Goal: Transaction & Acquisition: Purchase product/service

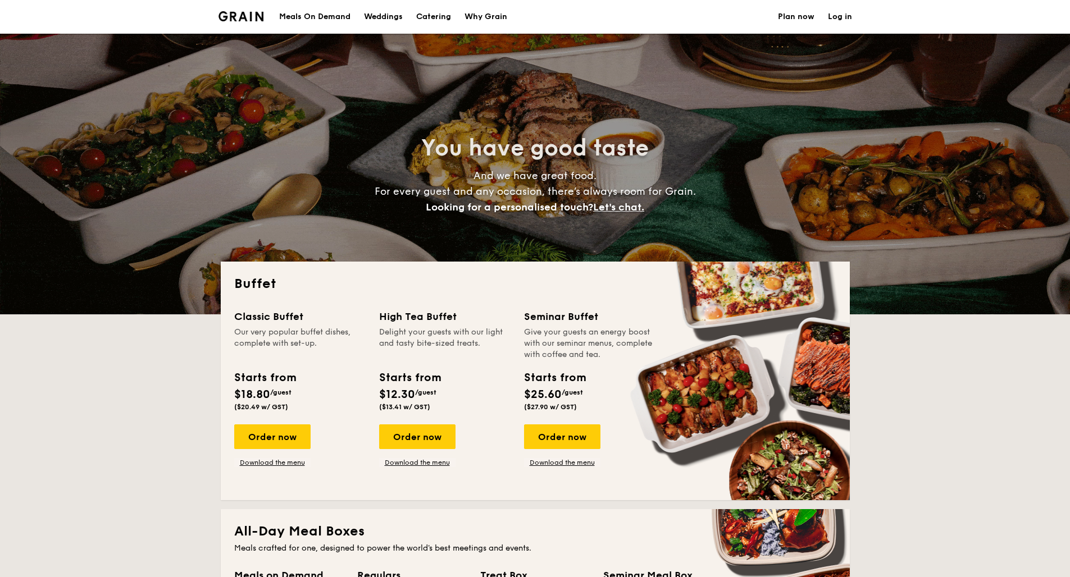
select select
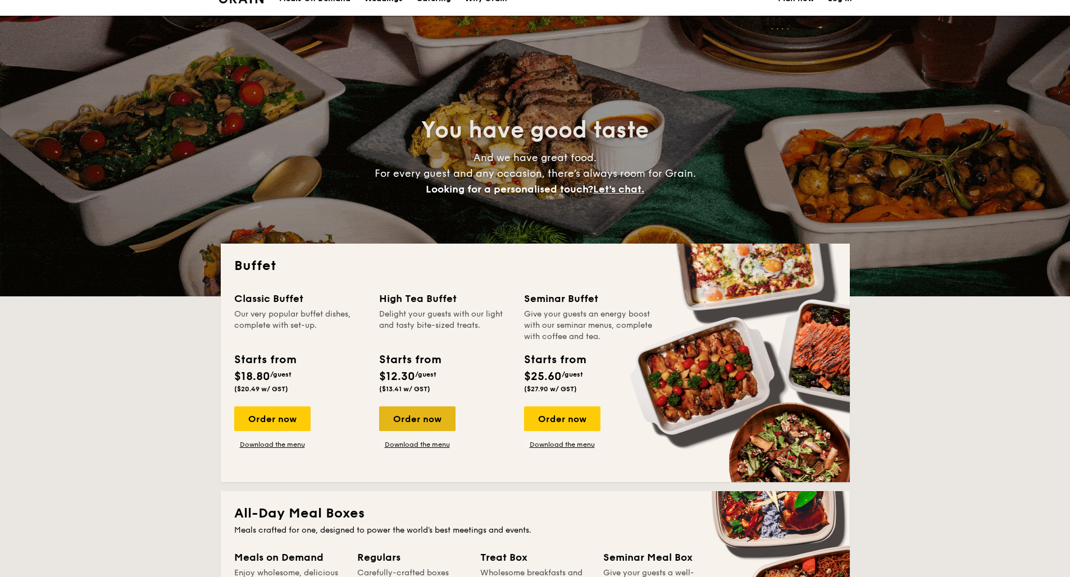
click at [425, 424] on div "Order now" at bounding box center [417, 419] width 76 height 25
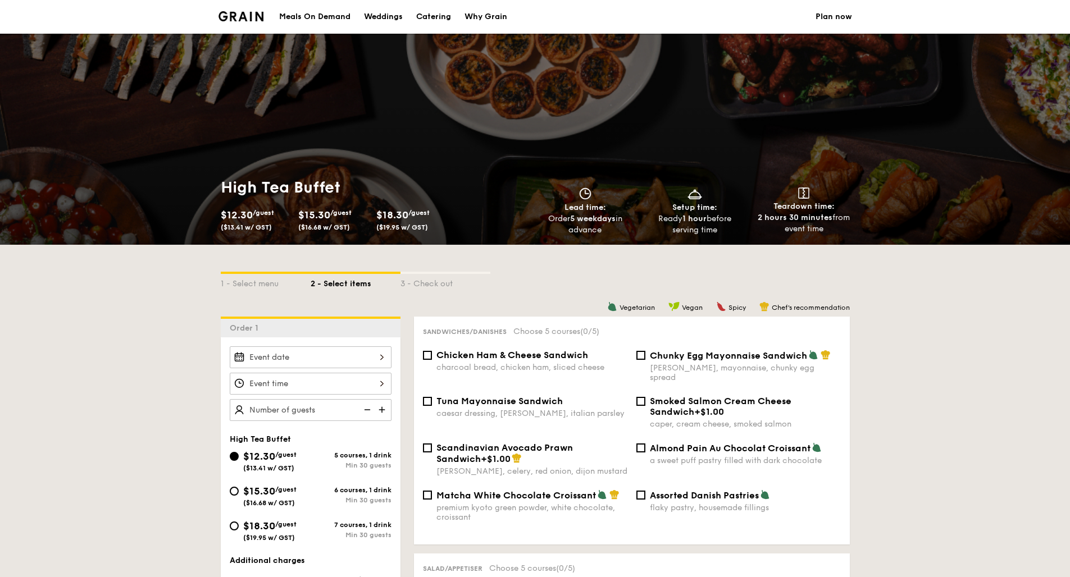
click at [235, 496] on div "$15.30 /guest ($16.68 w/ GST)" at bounding box center [270, 496] width 81 height 24
click at [235, 496] on input "$15.30 /guest ($16.68 w/ GST) 6 courses, 1 drink Min 30 guests" at bounding box center [234, 491] width 9 height 9
radio input "true"
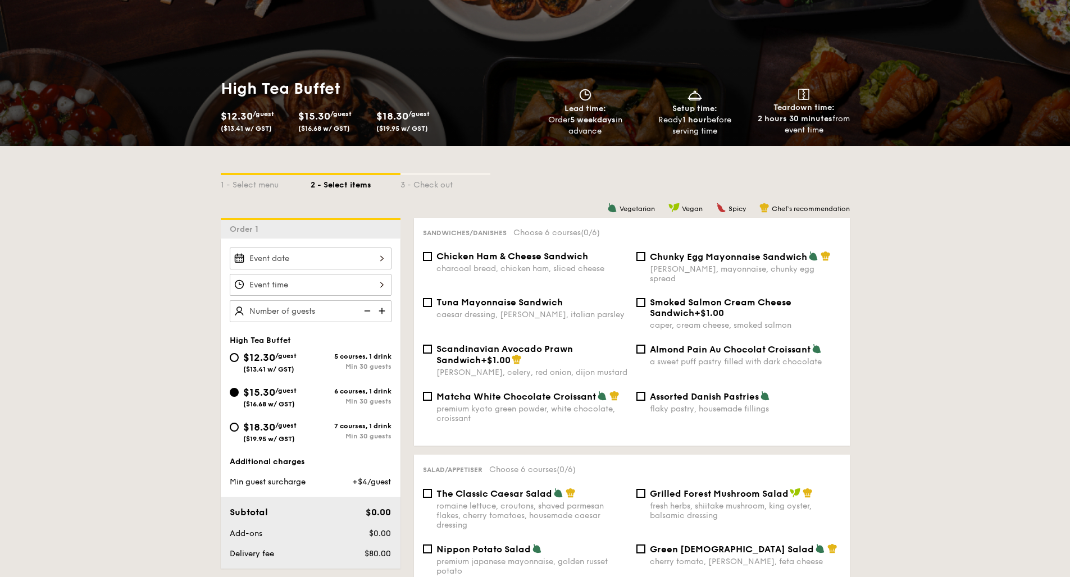
scroll to position [114, 0]
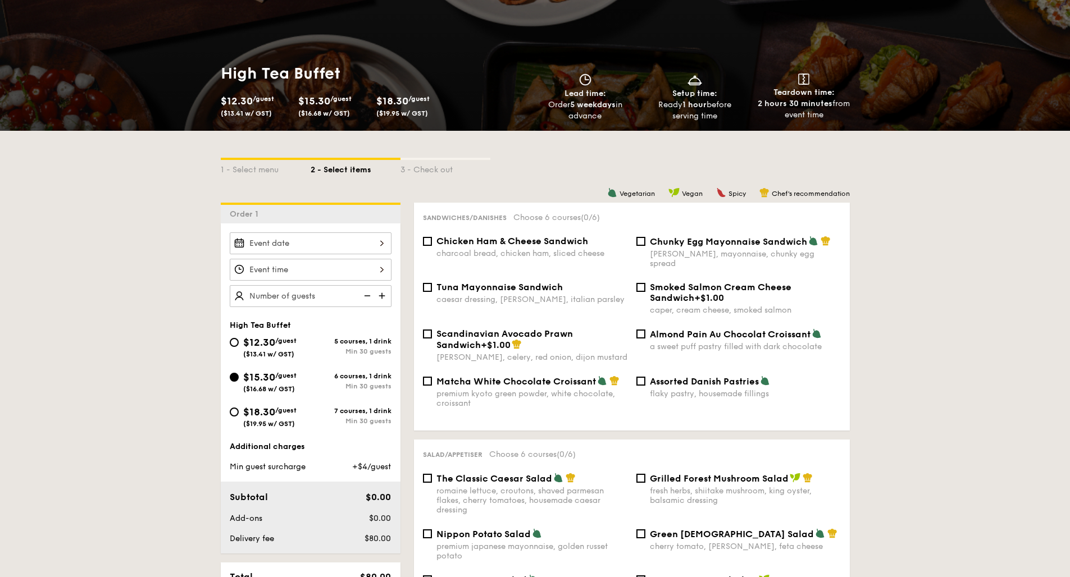
click at [377, 240] on div at bounding box center [311, 244] width 162 height 22
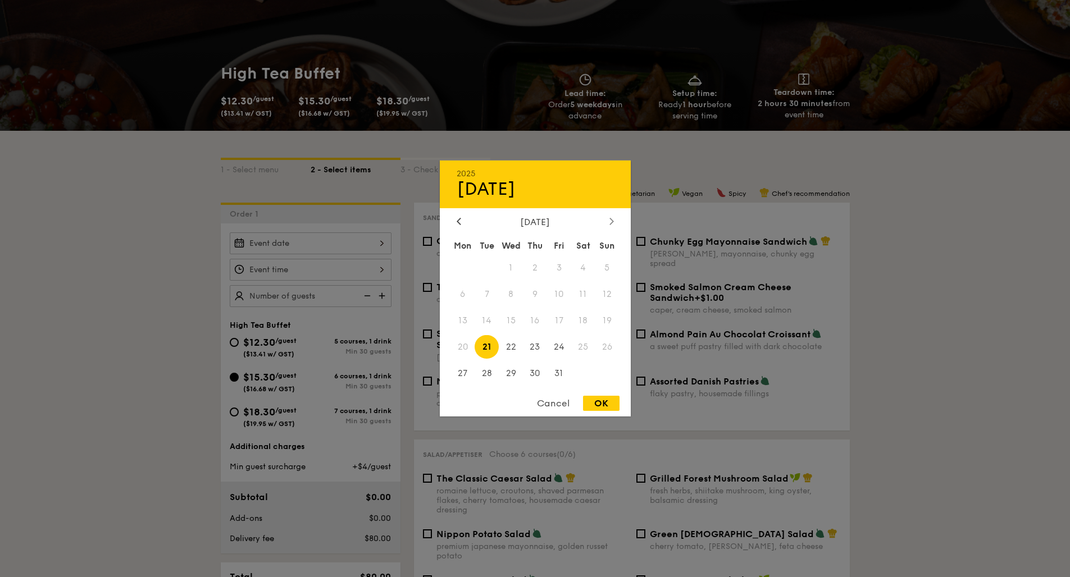
click at [615, 224] on div at bounding box center [612, 222] width 10 height 11
click at [583, 293] on span "8" at bounding box center [583, 295] width 24 height 24
click at [601, 409] on div "OK" at bounding box center [601, 403] width 37 height 15
type input "[DATE]"
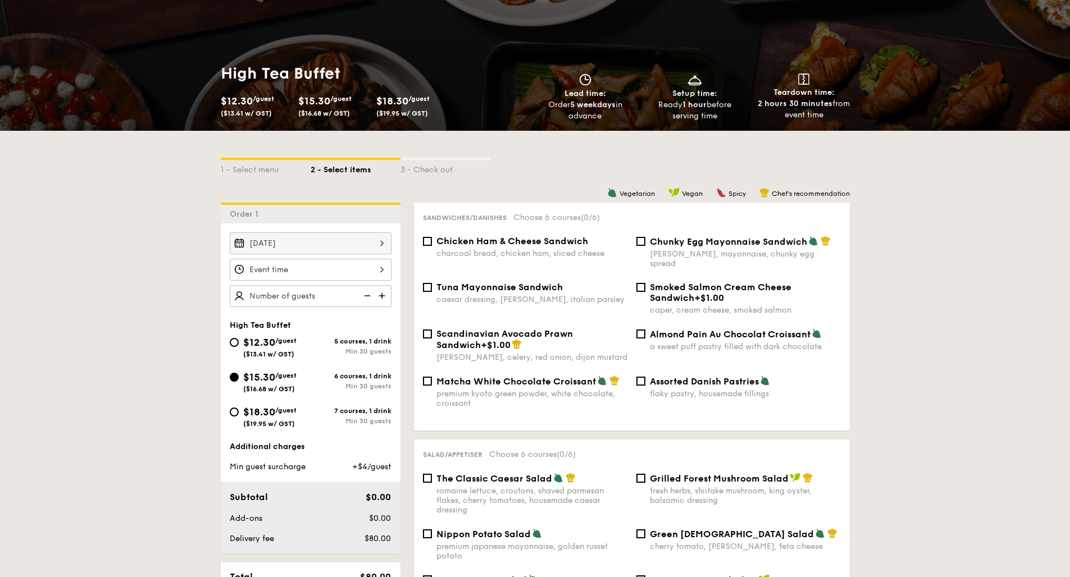
click at [383, 270] on div at bounding box center [311, 270] width 162 height 22
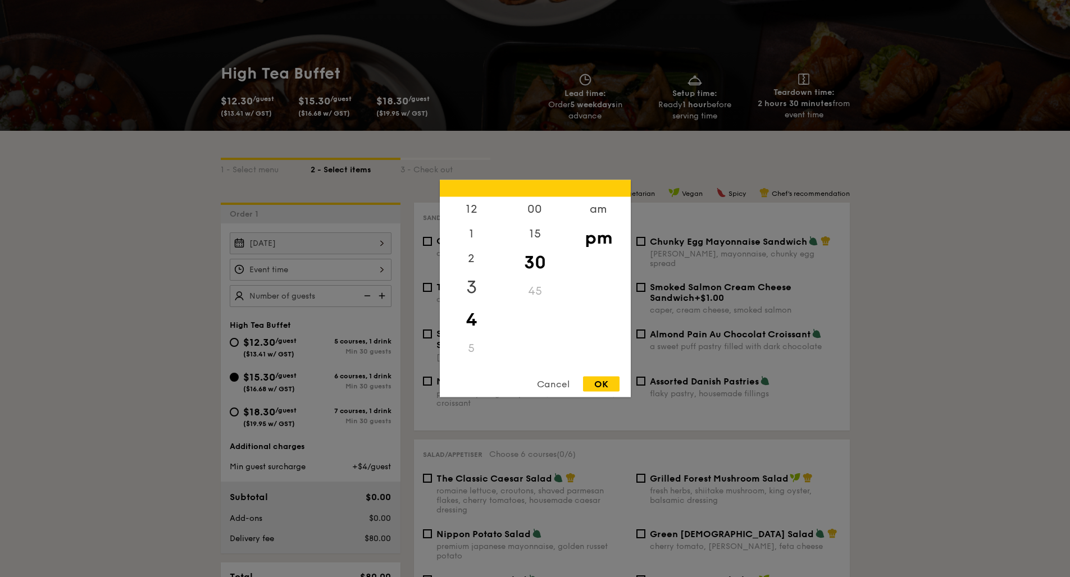
click at [478, 289] on div "3" at bounding box center [471, 287] width 63 height 33
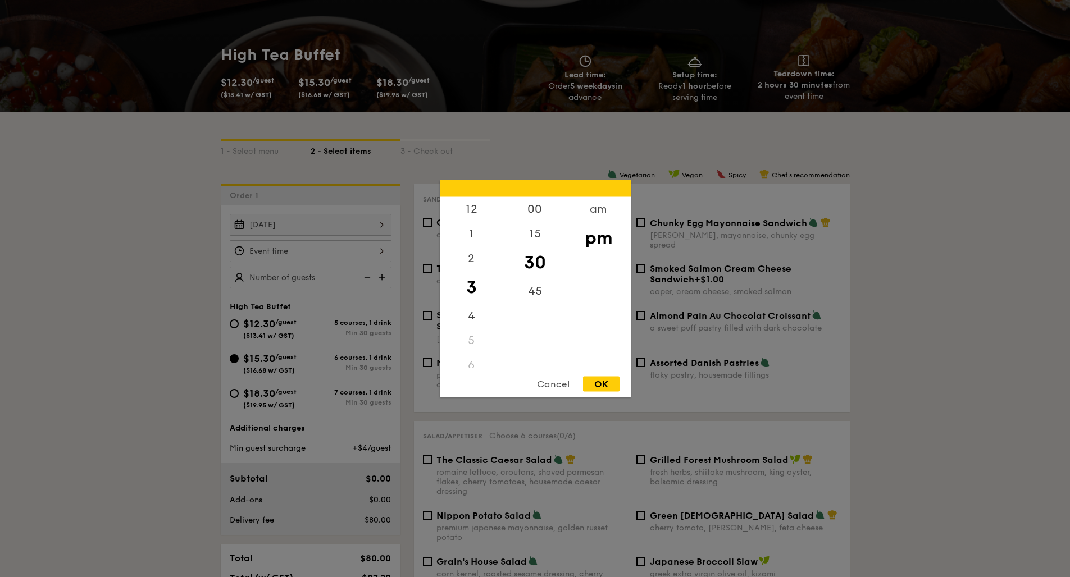
scroll to position [130, 0]
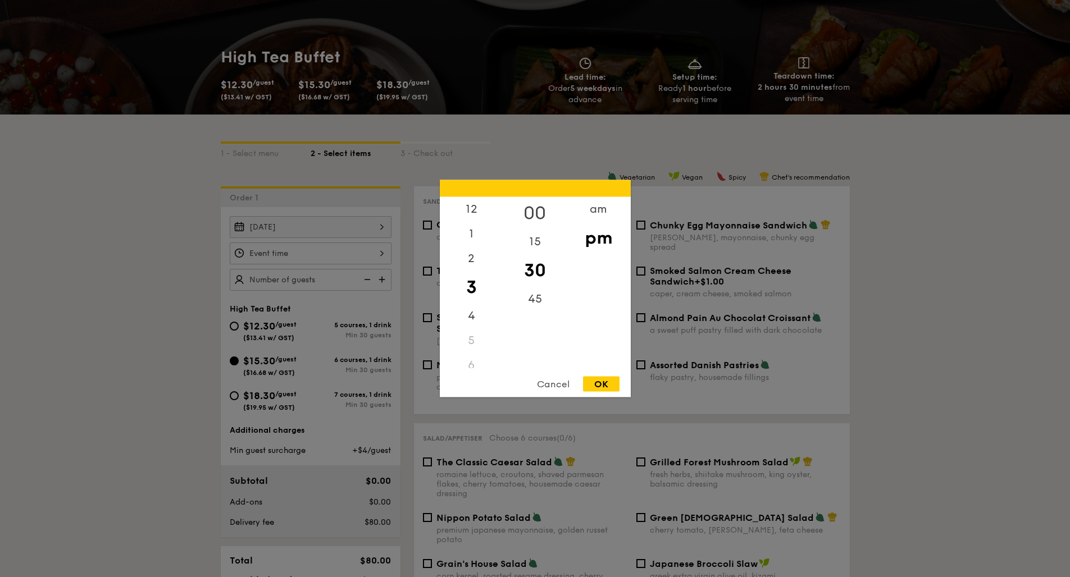
click at [544, 213] on div "00" at bounding box center [534, 213] width 63 height 33
click at [602, 389] on div "OK" at bounding box center [601, 384] width 37 height 15
type input "3:00PM"
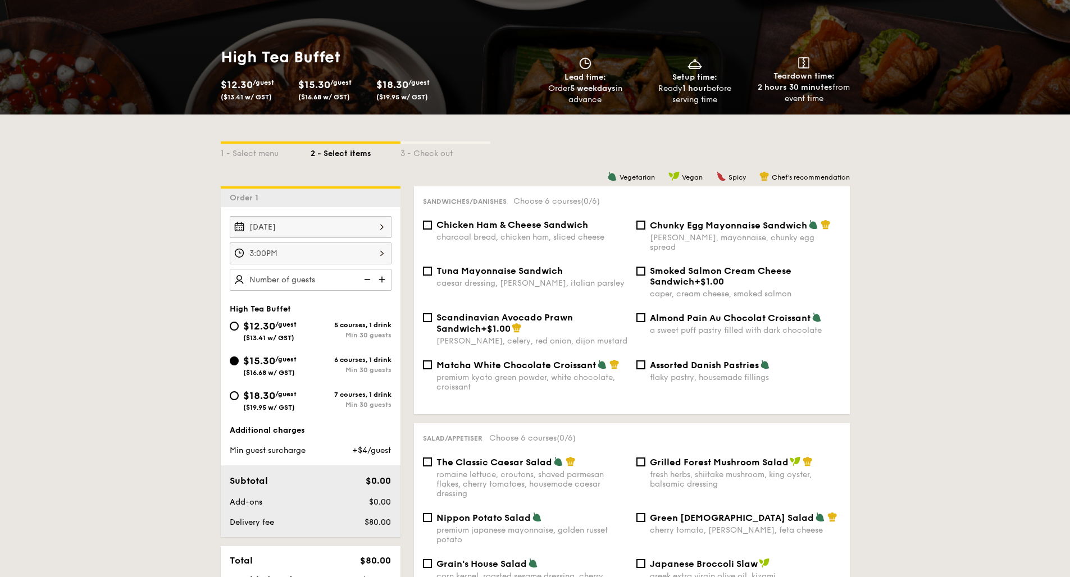
click at [379, 281] on img at bounding box center [383, 279] width 17 height 21
type input "2"
type input "150 guests"
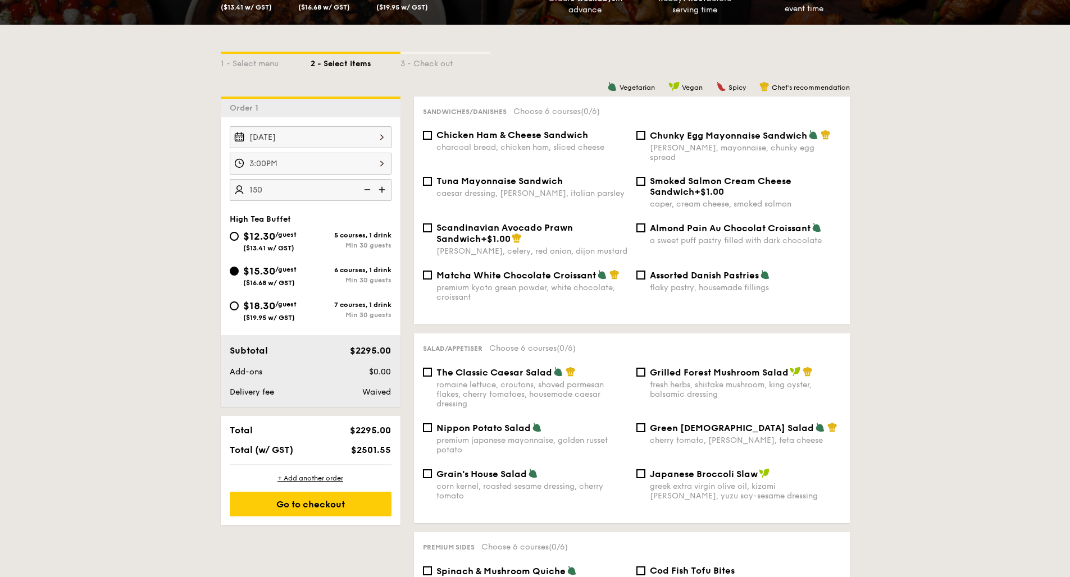
scroll to position [222, 0]
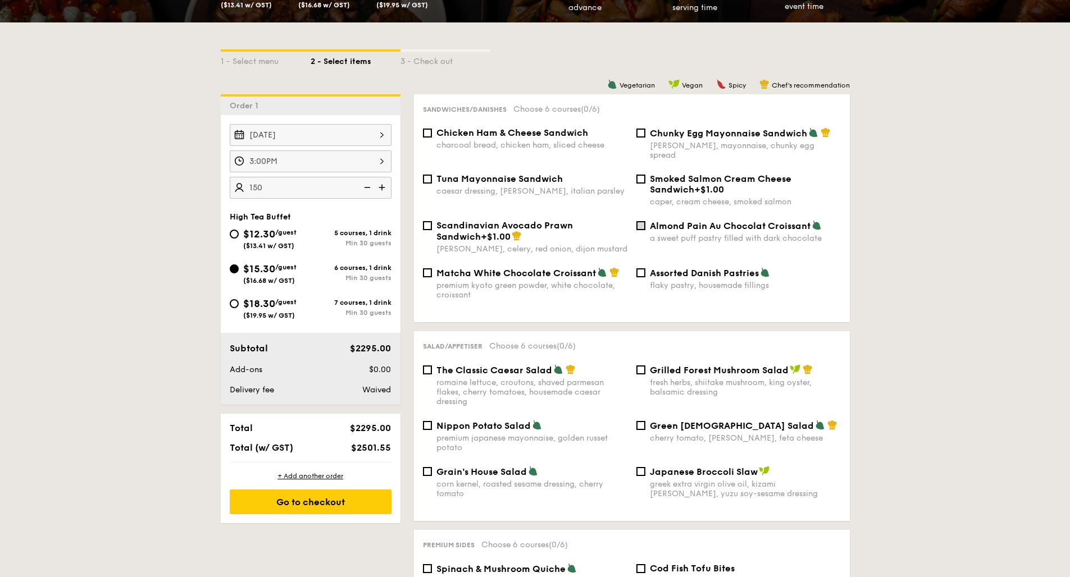
click at [642, 221] on input "Almond Pain Au Chocolat Croissant a sweet puff pastry filled with dark chocolate" at bounding box center [640, 225] width 9 height 9
checkbox input "true"
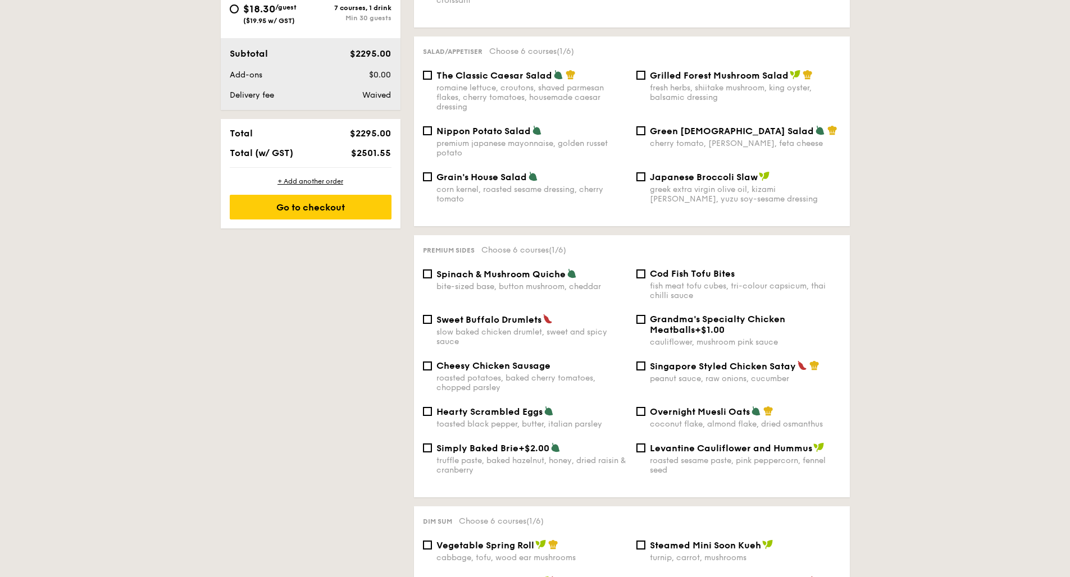
scroll to position [278, 0]
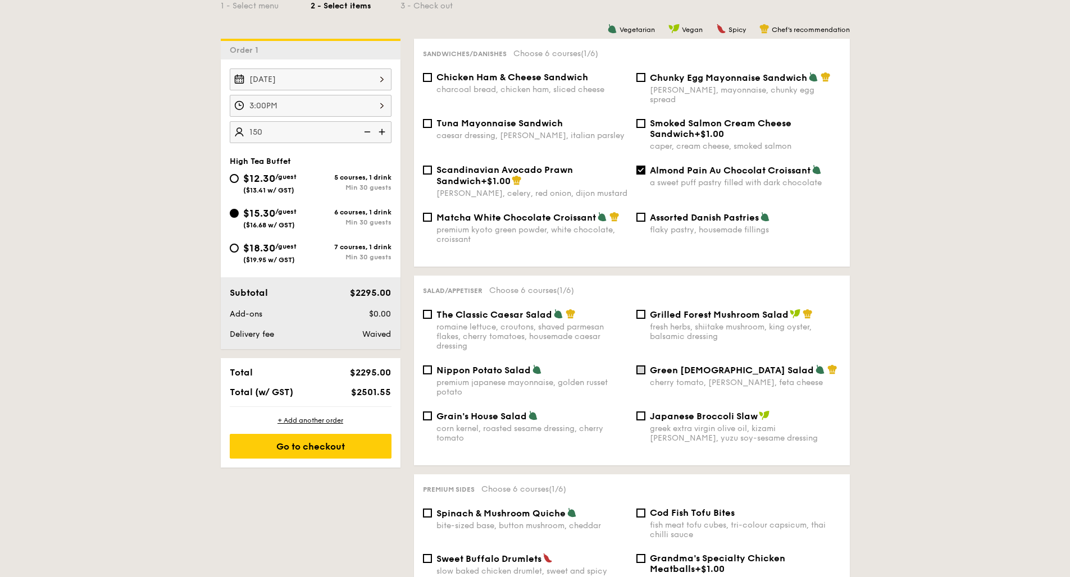
click at [642, 366] on input "Green Goddess Salad cherry tomato, dill, feta cheese" at bounding box center [640, 370] width 9 height 9
checkbox input "true"
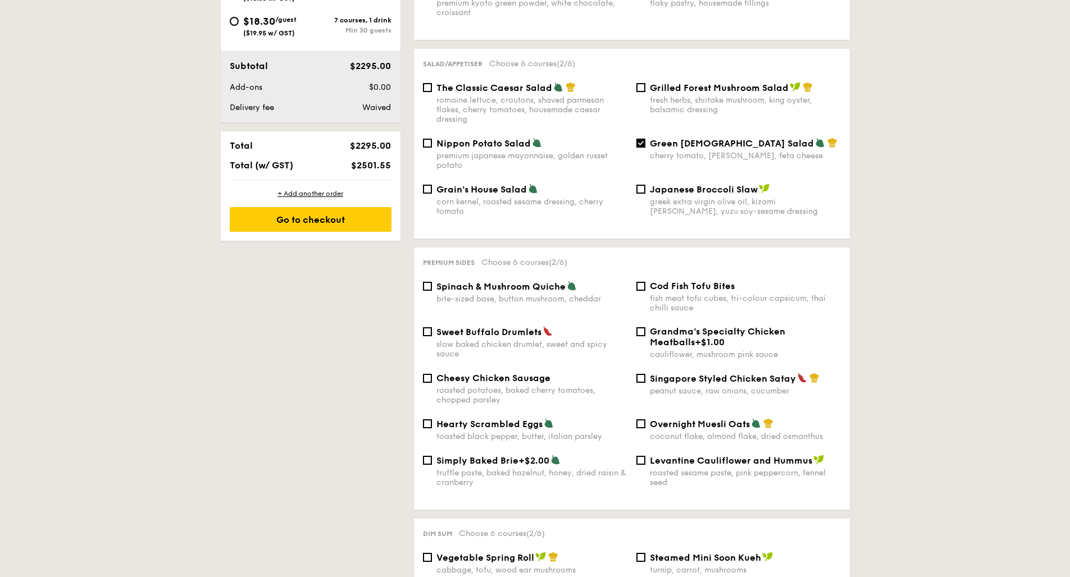
scroll to position [585, 0]
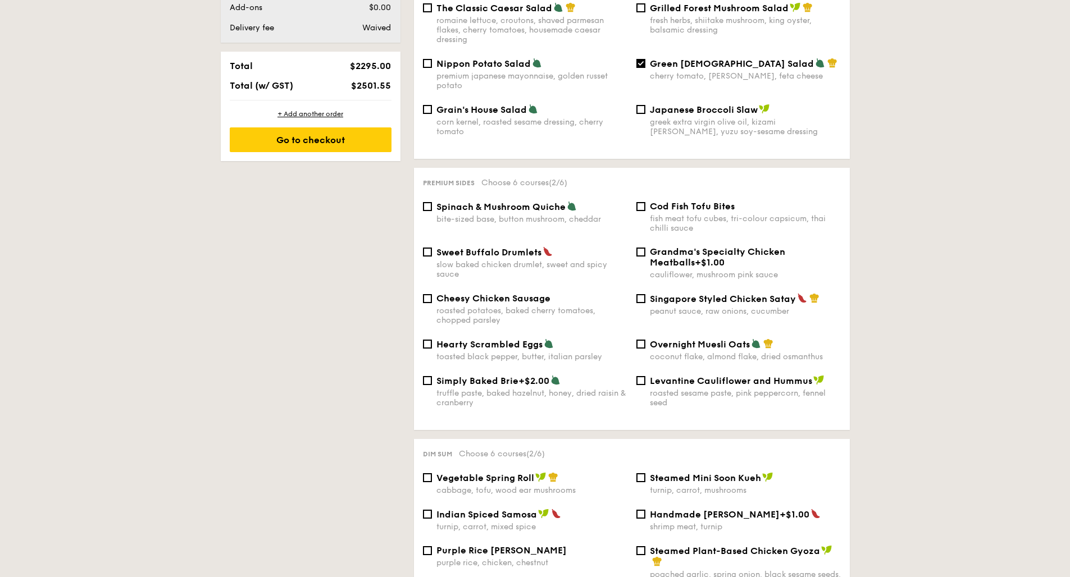
click at [646, 293] on div "Singapore Styled Chicken Satay peanut sauce, raw onions, cucumber" at bounding box center [738, 304] width 213 height 23
click at [643, 294] on input "Singapore Styled Chicken Satay peanut sauce, raw onions, cucumber" at bounding box center [640, 298] width 9 height 9
checkbox input "true"
click at [433, 201] on div "Spinach & Mushroom Quiche bite-sized base, button mushroom, cheddar" at bounding box center [525, 212] width 213 height 23
click at [430, 202] on input "Spinach & Mushroom Quiche bite-sized base, button mushroom, cheddar" at bounding box center [427, 206] width 9 height 9
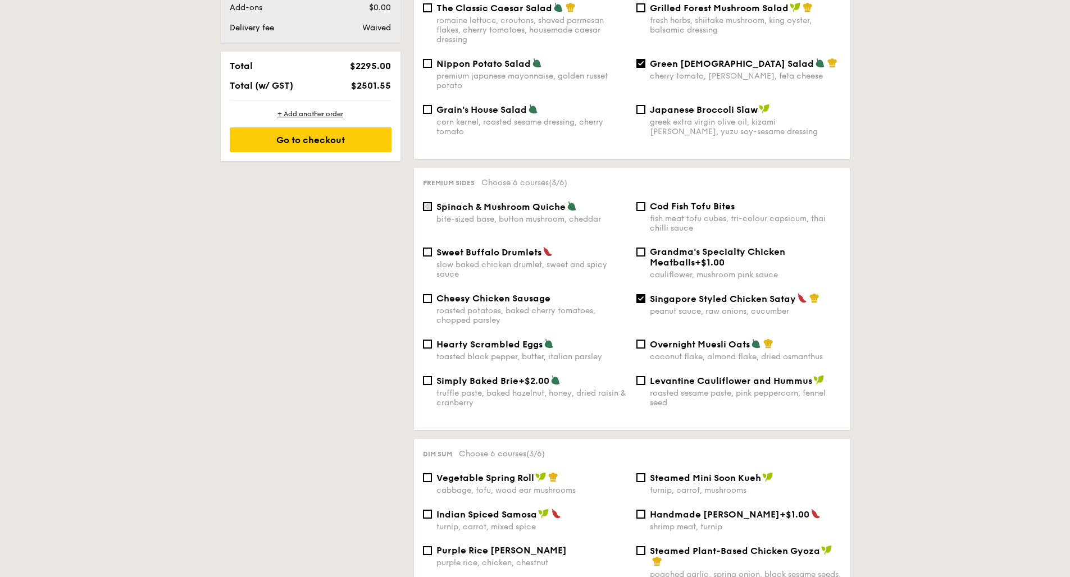
checkbox input "true"
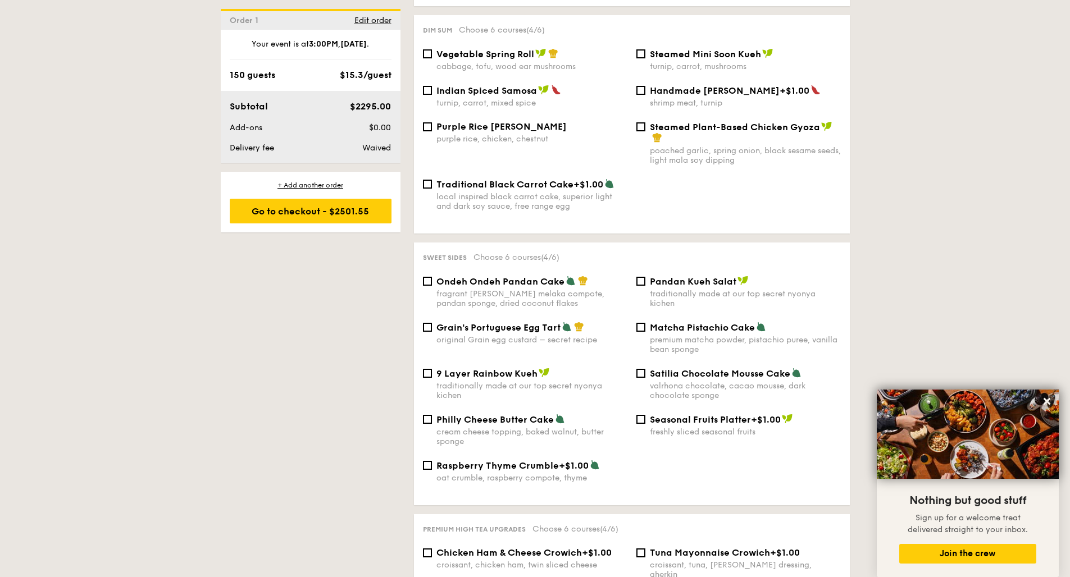
scroll to position [985, 0]
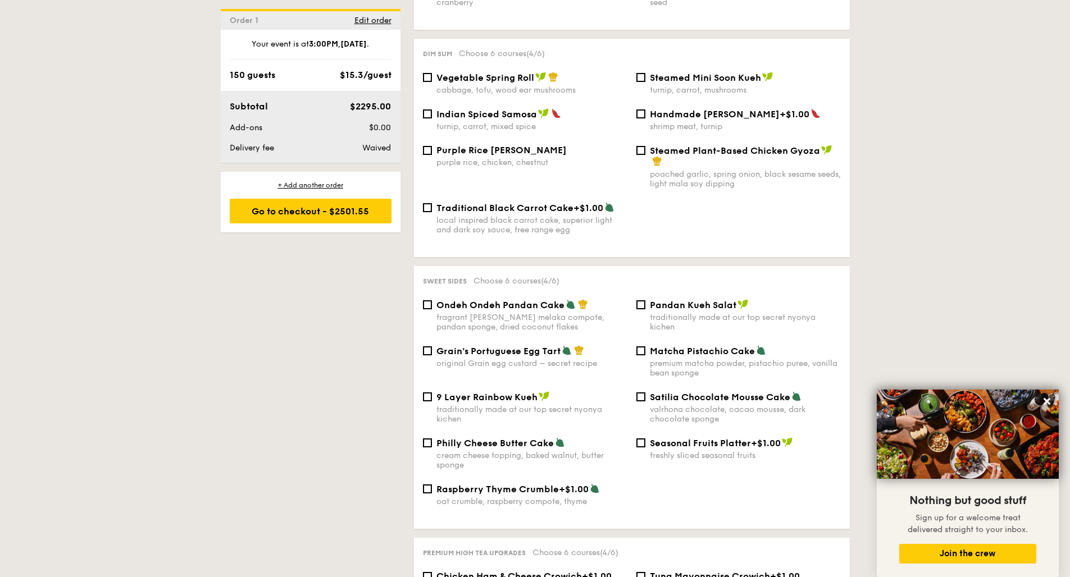
click at [640, 346] on div "Matcha Pistachio Cake premium matcha powder, pistachio puree, vanilla bean spon…" at bounding box center [738, 361] width 213 height 33
click at [640, 347] on input "Matcha Pistachio Cake premium matcha powder, pistachio puree, vanilla bean spon…" at bounding box center [640, 351] width 9 height 9
checkbox input "true"
click at [431, 203] on input "Traditional Black Carrot Cake +$1.00 local inspired black carrot cake, superior…" at bounding box center [427, 207] width 9 height 9
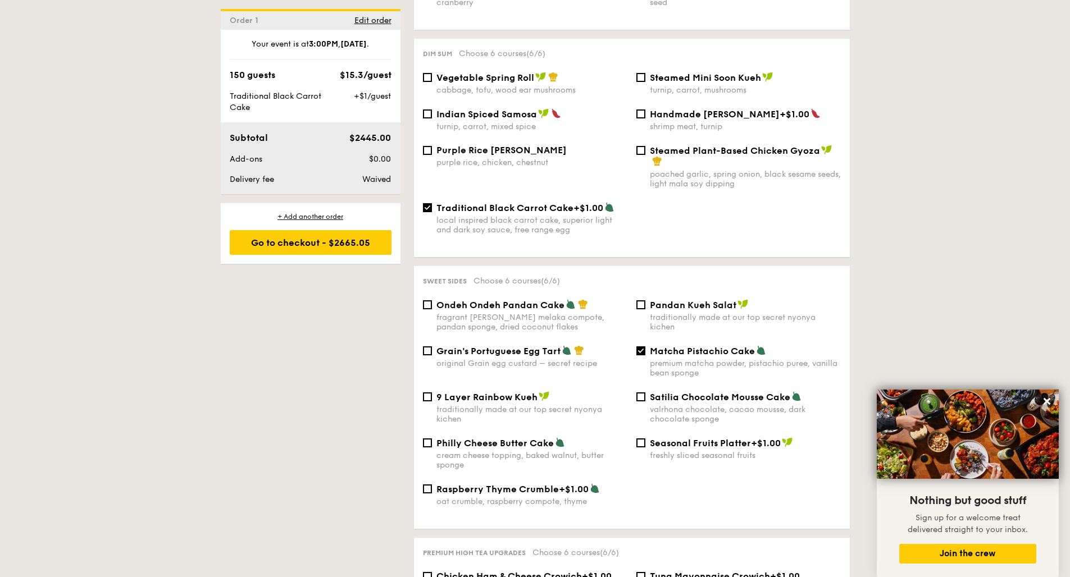
click at [431, 203] on input "Traditional Black Carrot Cake +$1.00 local inspired black carrot cake, superior…" at bounding box center [427, 207] width 9 height 9
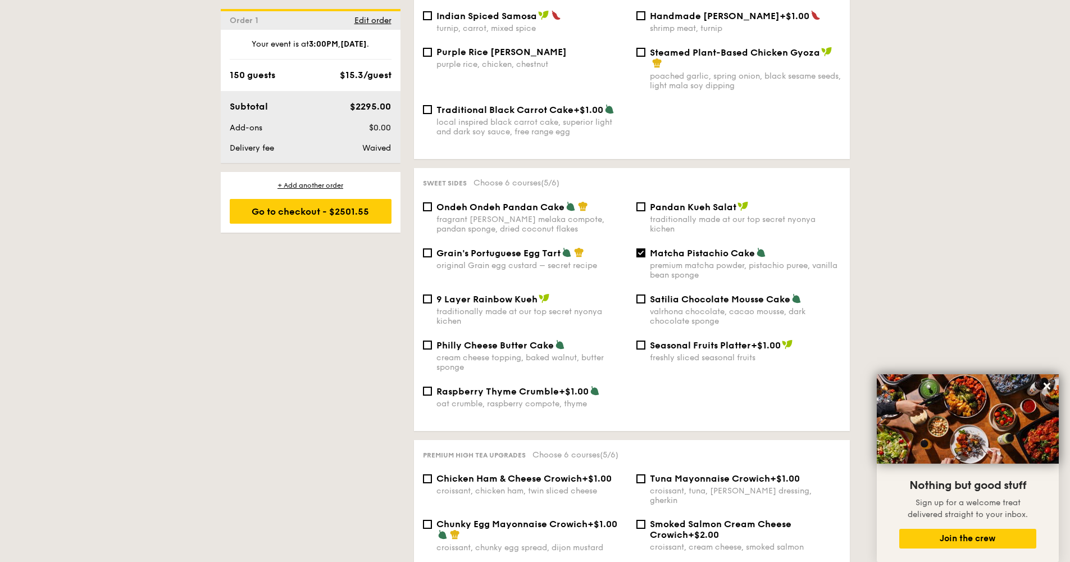
scroll to position [993, 0]
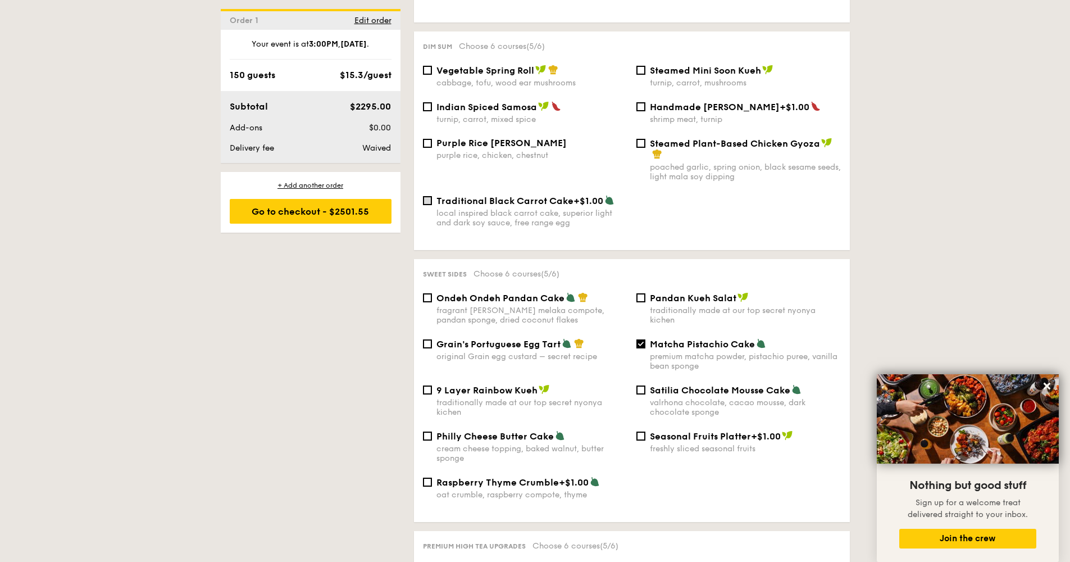
click at [427, 196] on input "Traditional Black Carrot Cake +$1.00 local inspired black carrot cake, superior…" at bounding box center [427, 200] width 9 height 9
checkbox input "true"
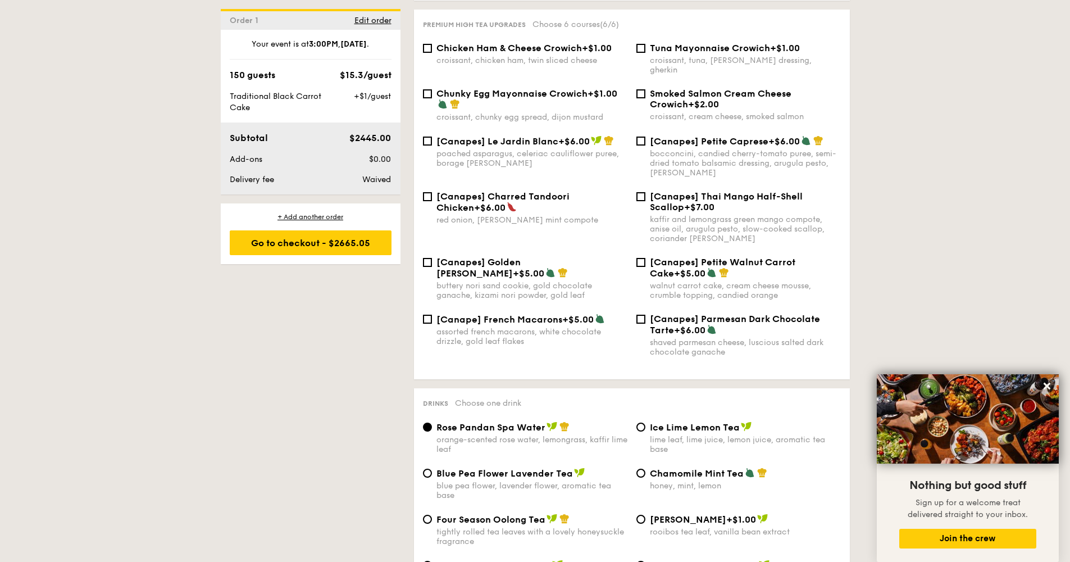
scroll to position [1762, 0]
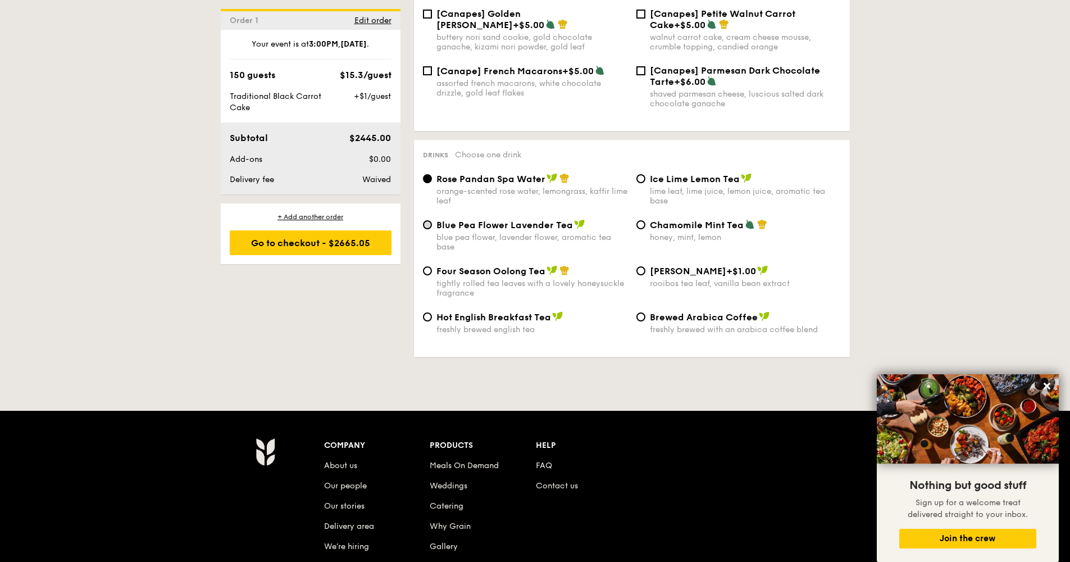
click at [428, 220] on input "Blue Pea Flower Lavender Tea blue pea flower, lavender flower, aromatic tea base" at bounding box center [427, 224] width 9 height 9
radio input "true"
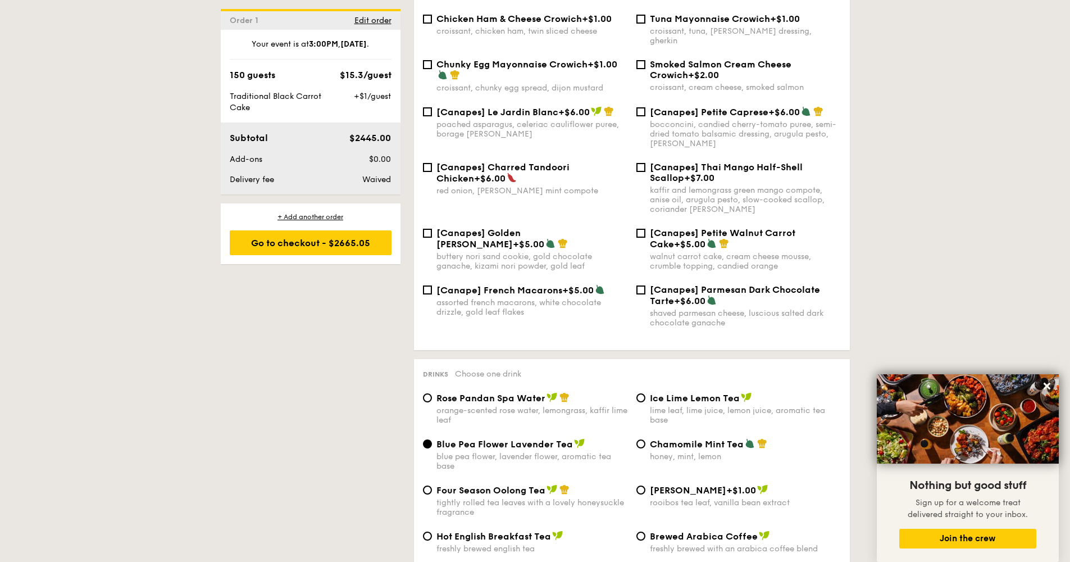
scroll to position [1497, 0]
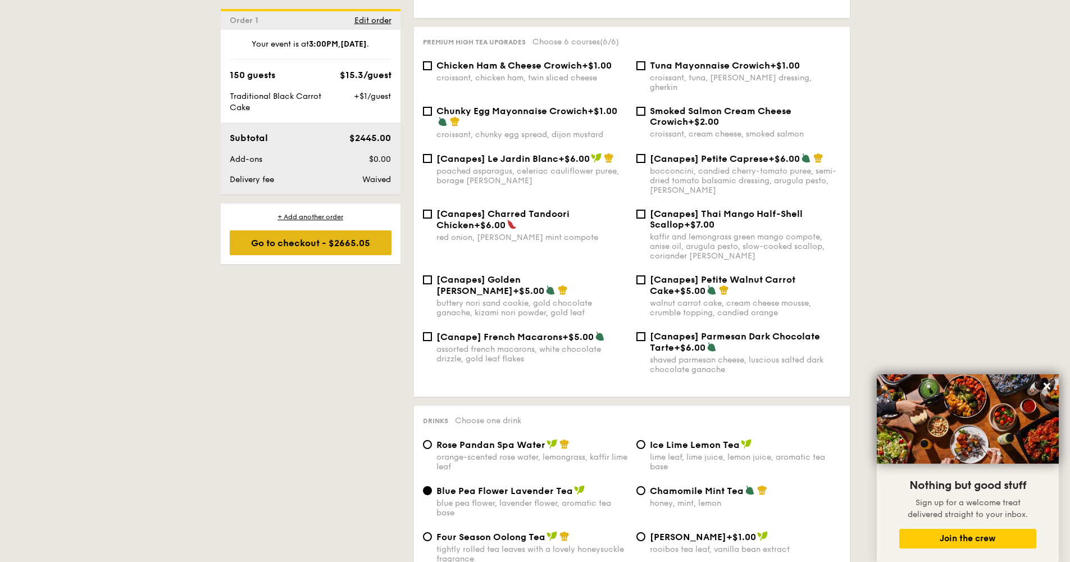
click at [329, 249] on div "Go to checkout - $2665.05" at bounding box center [311, 242] width 162 height 25
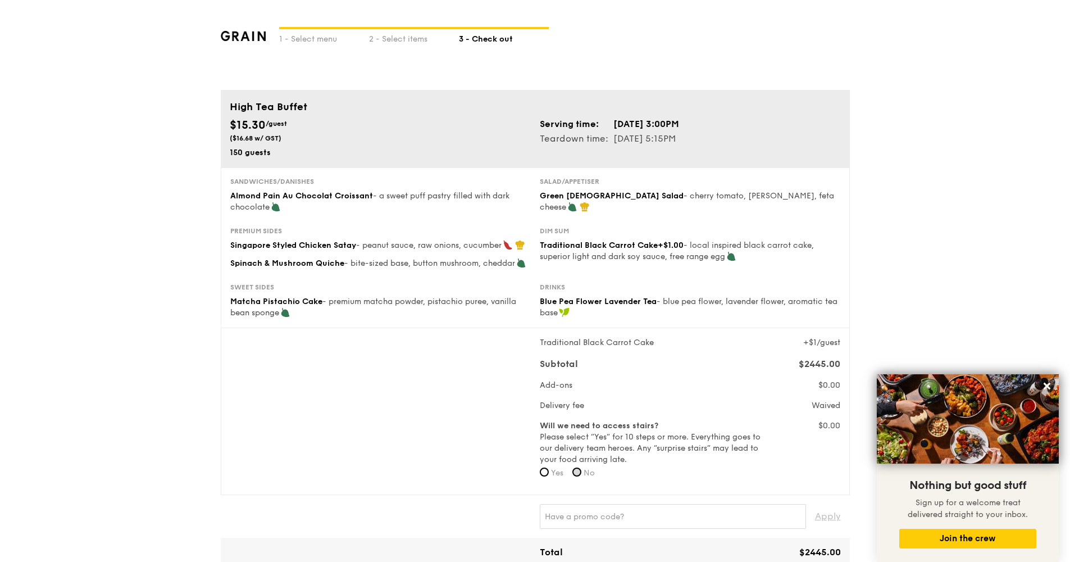
click at [579, 471] on input "No" at bounding box center [576, 471] width 9 height 9
radio input "true"
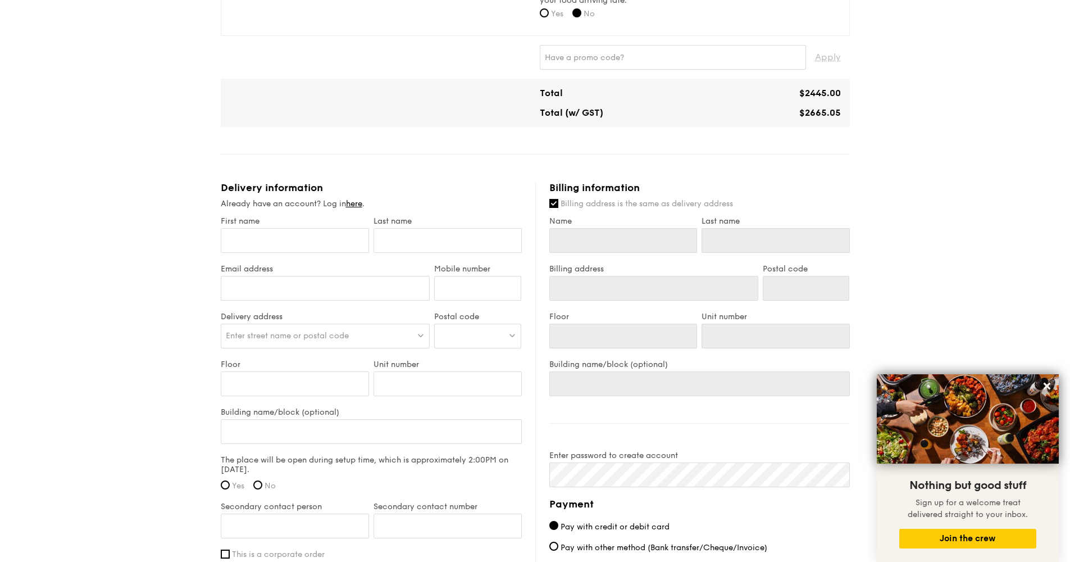
scroll to position [461, 0]
type input "M"
type input "Ma"
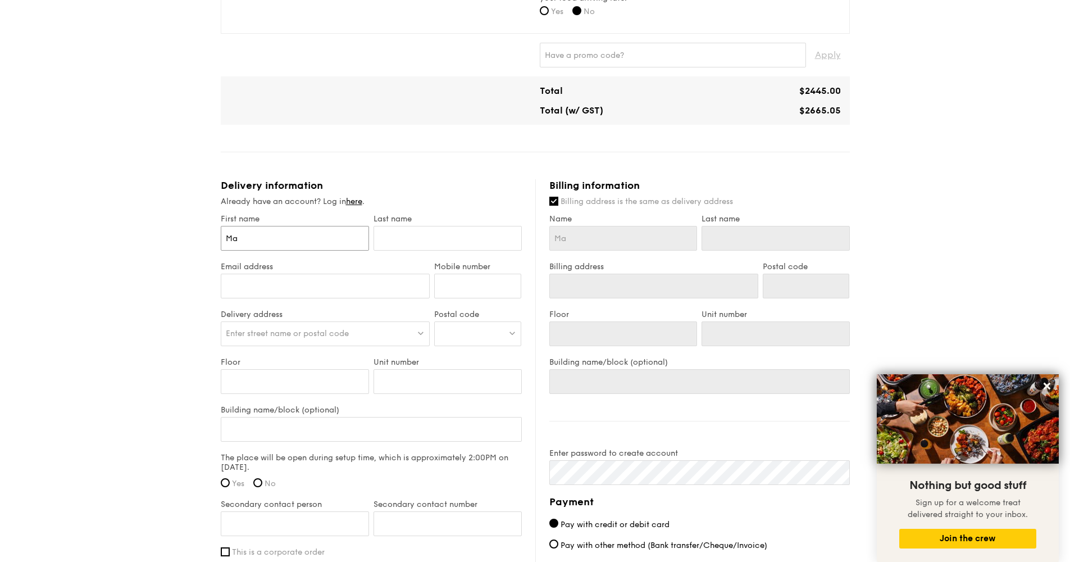
type input "Mar"
type input "Mart"
type input "Marti"
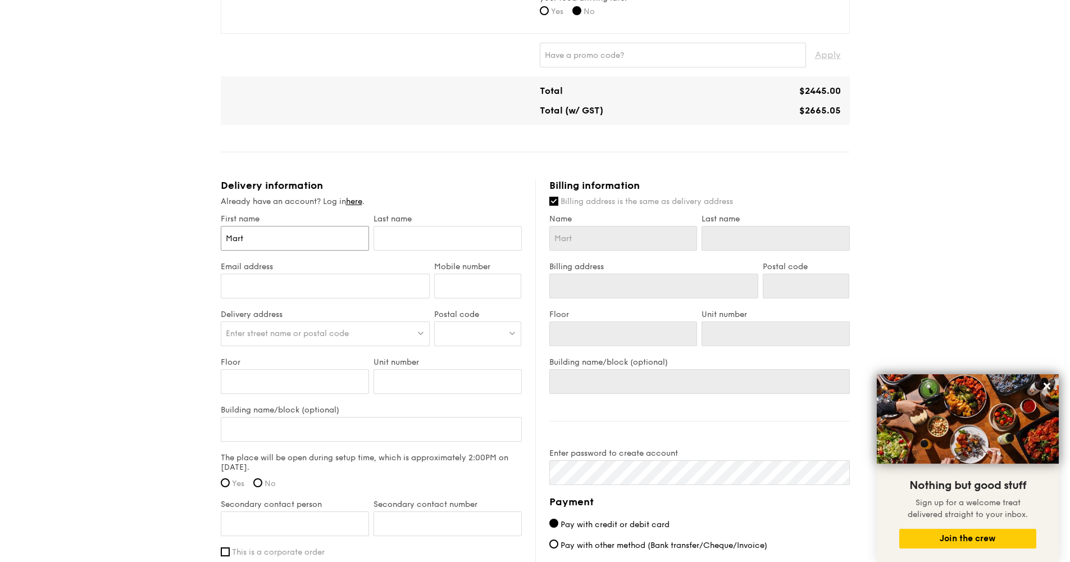
type input "Marti"
type input "Martin"
type input "W"
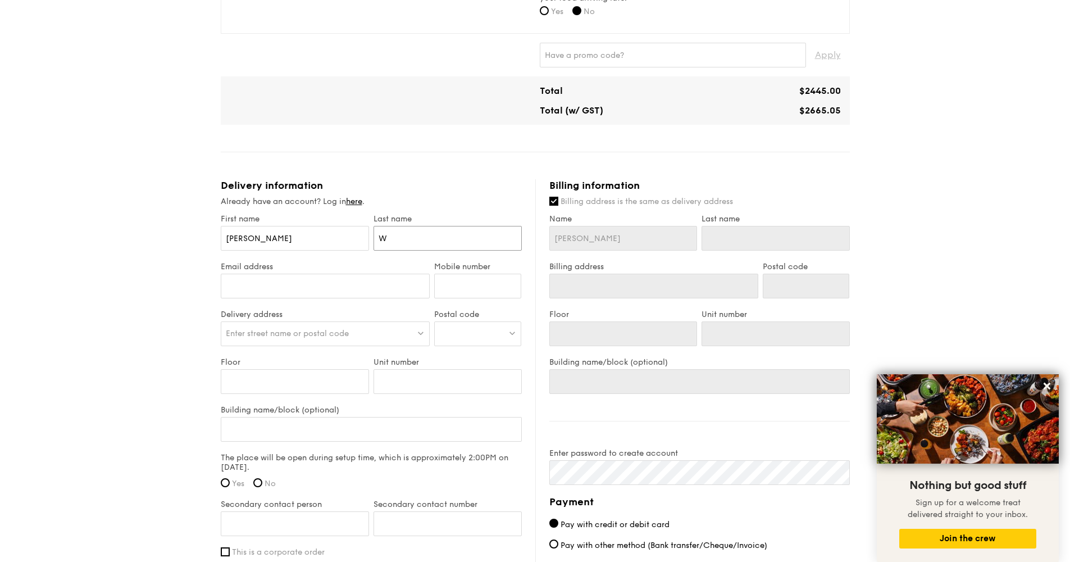
type input "W"
type input "Wo"
type input "Won"
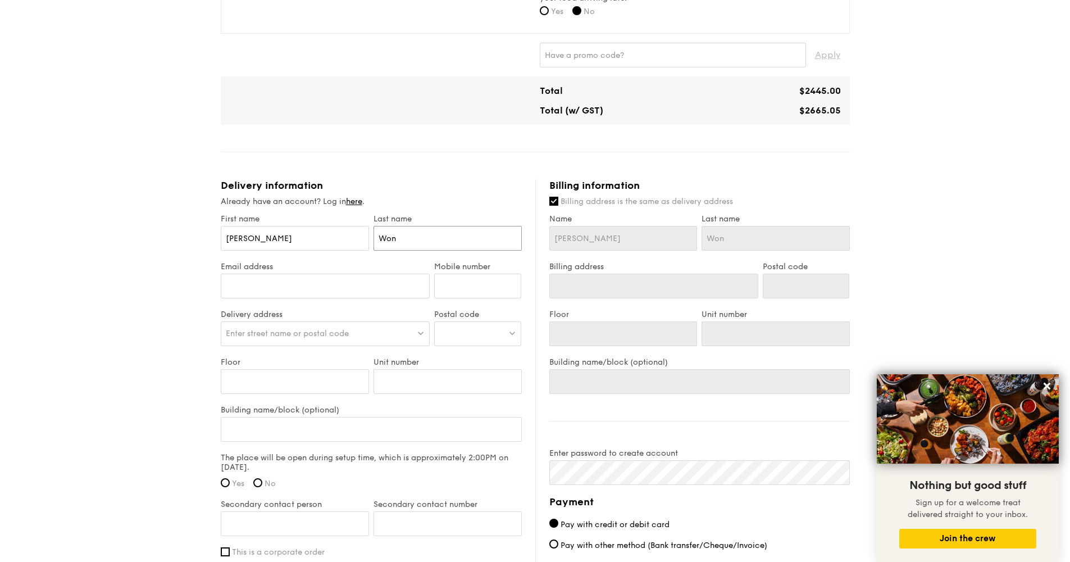
type input "Wong"
type input "martinovel@yahoo.com"
click at [456, 288] on input "Mobile number" at bounding box center [477, 286] width 87 height 25
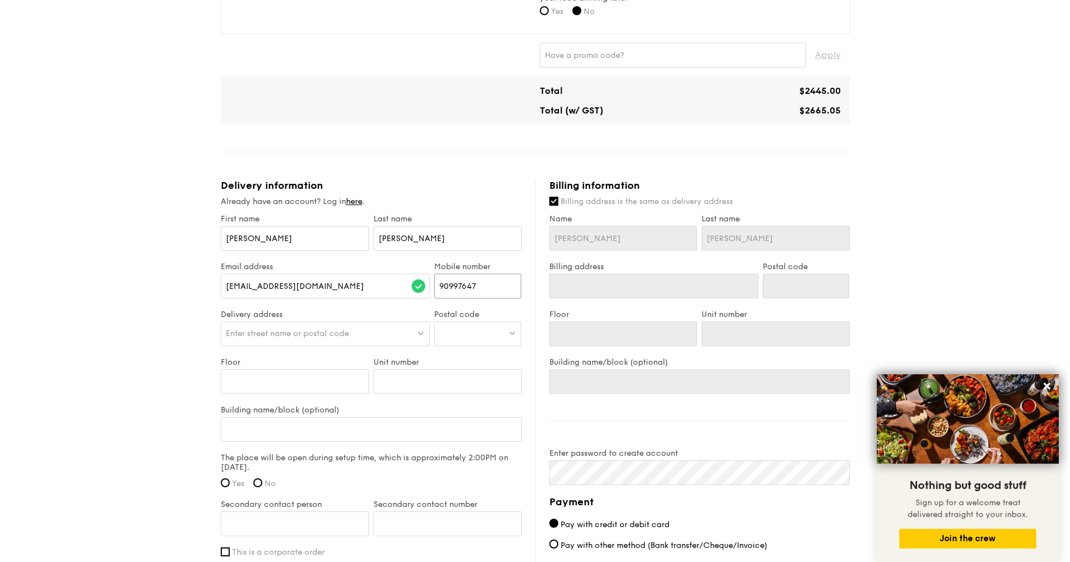
type input "90997647"
click at [295, 329] on span "Enter street name or postal code" at bounding box center [287, 334] width 123 height 10
click at [467, 335] on div at bounding box center [477, 333] width 87 height 25
type input "574746"
click at [493, 362] on div "1 Thomson Hill Drive (Thomson Hills)" at bounding box center [468, 356] width 58 height 11
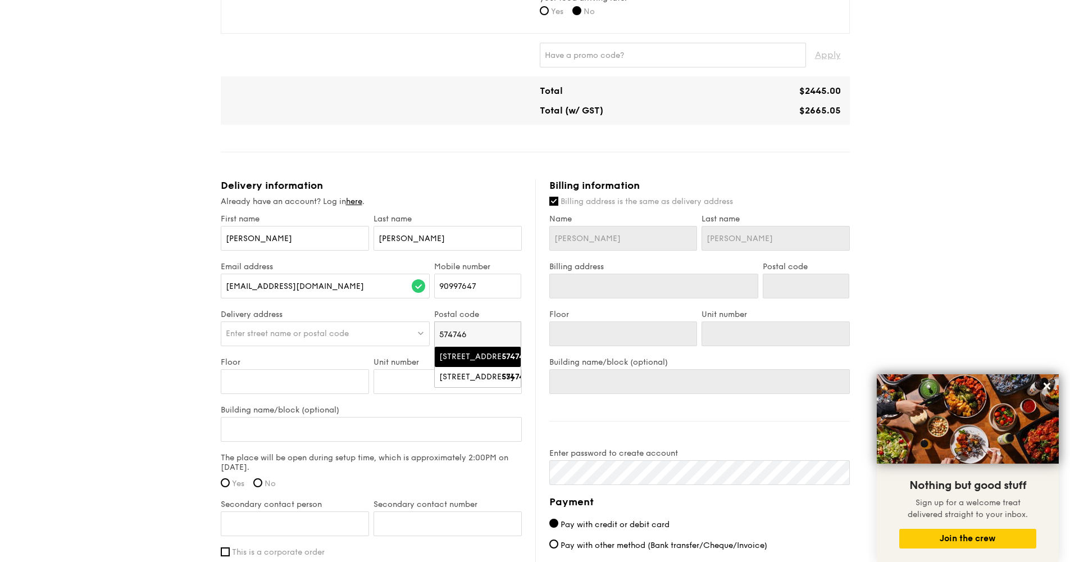
type input "1 Thomson Hill Drive (Thomson Hills)"
type input "574746"
click at [469, 342] on div "574746" at bounding box center [477, 333] width 87 height 25
click at [472, 383] on div "1 Thomson Hills Drive" at bounding box center [468, 376] width 58 height 11
type input "1 Thomson Hills Drive"
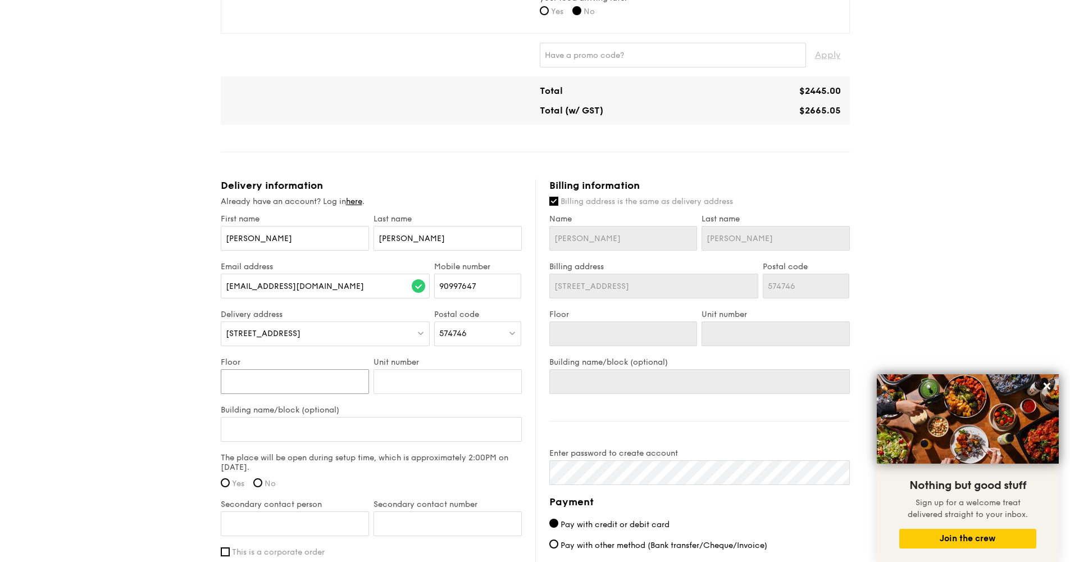
type input "1"
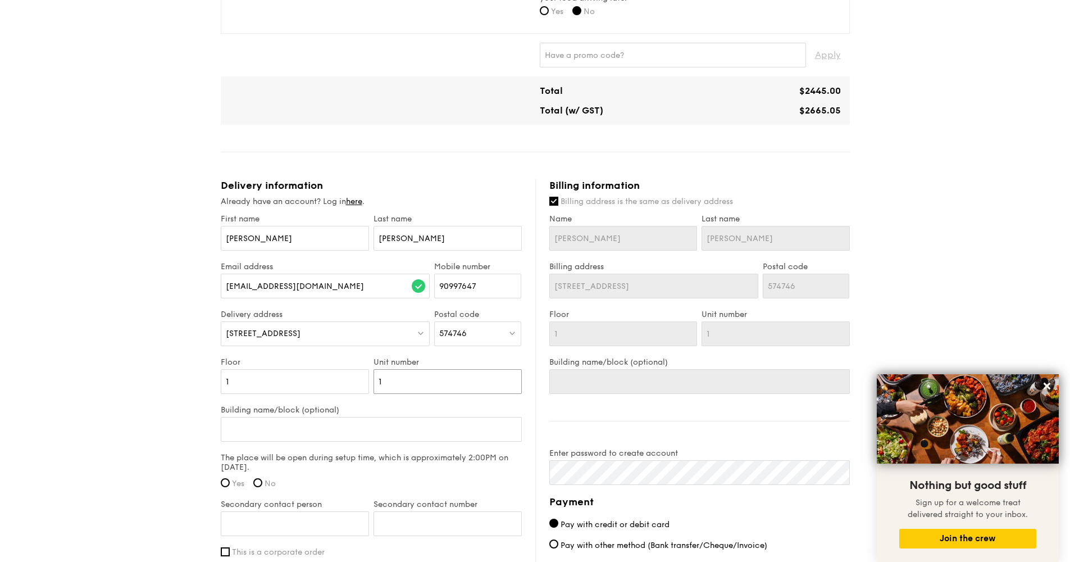
type input "1A"
type input "S"
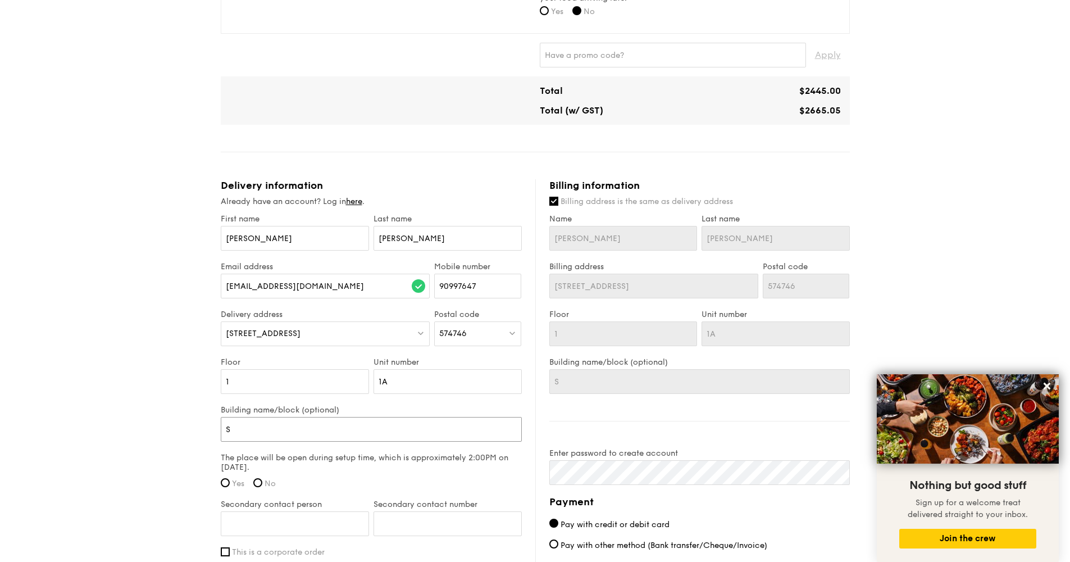
type input "Sa"
type input "Sal"
type input "Sale"
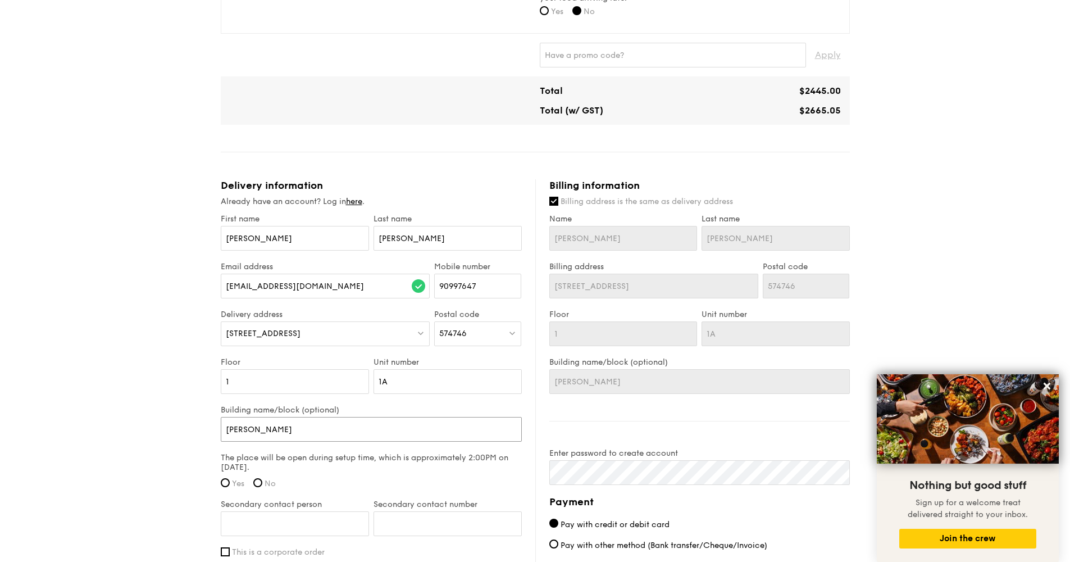
type input "Sale"
type input "Salem"
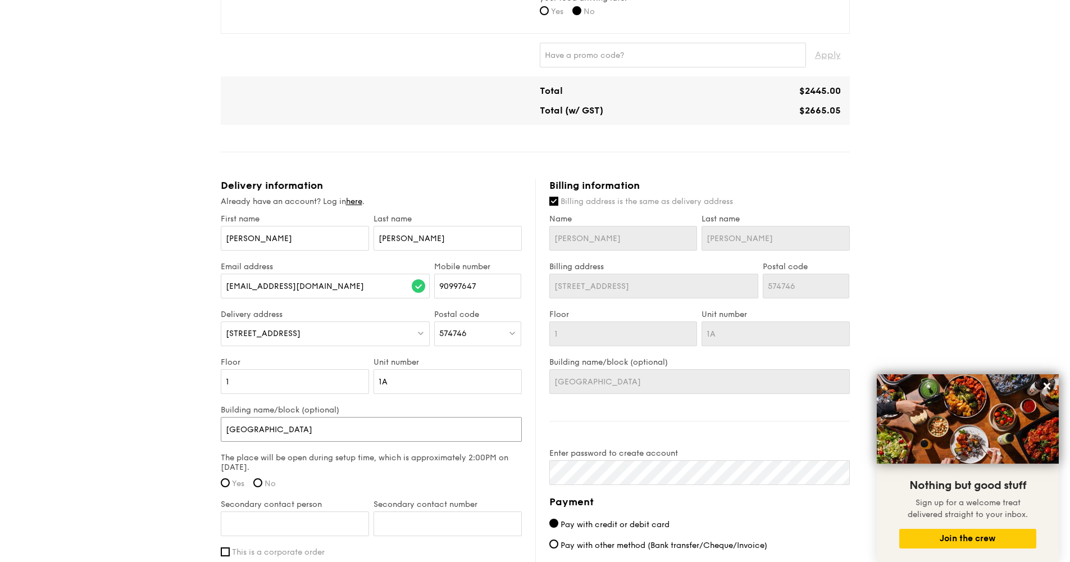
type input "Salem C"
type input "Salem Ch"
type input "Salem Cha"
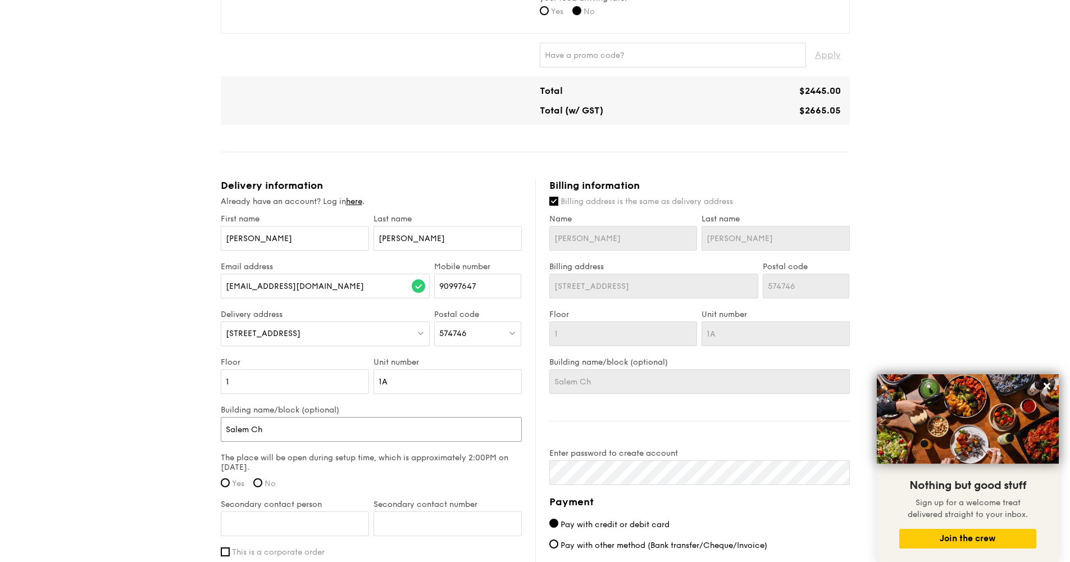
type input "Salem Cha"
type input "Salem Chap"
type input "Salem Chape"
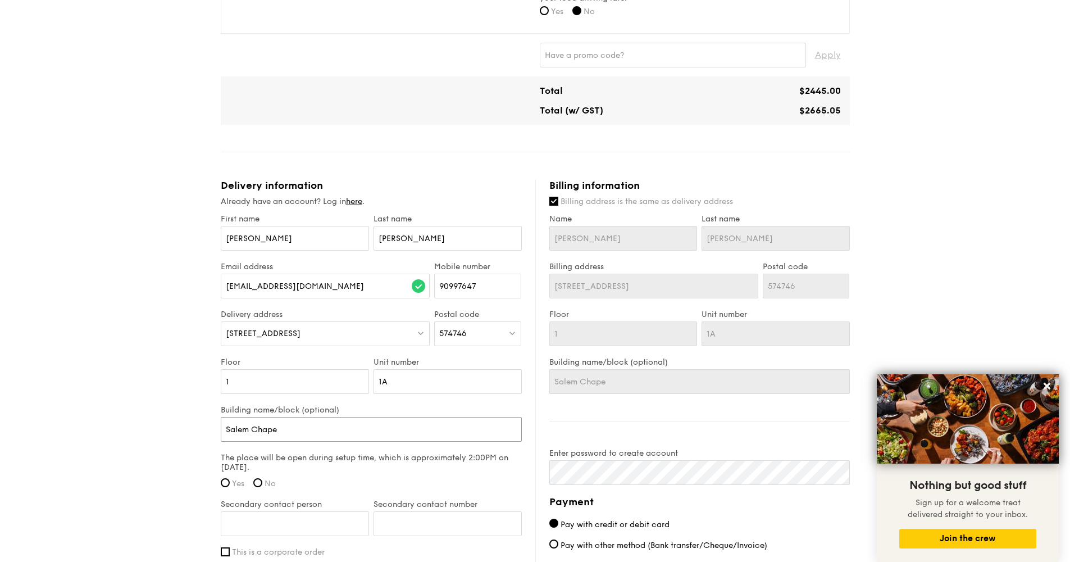
type input "Salem Chapel"
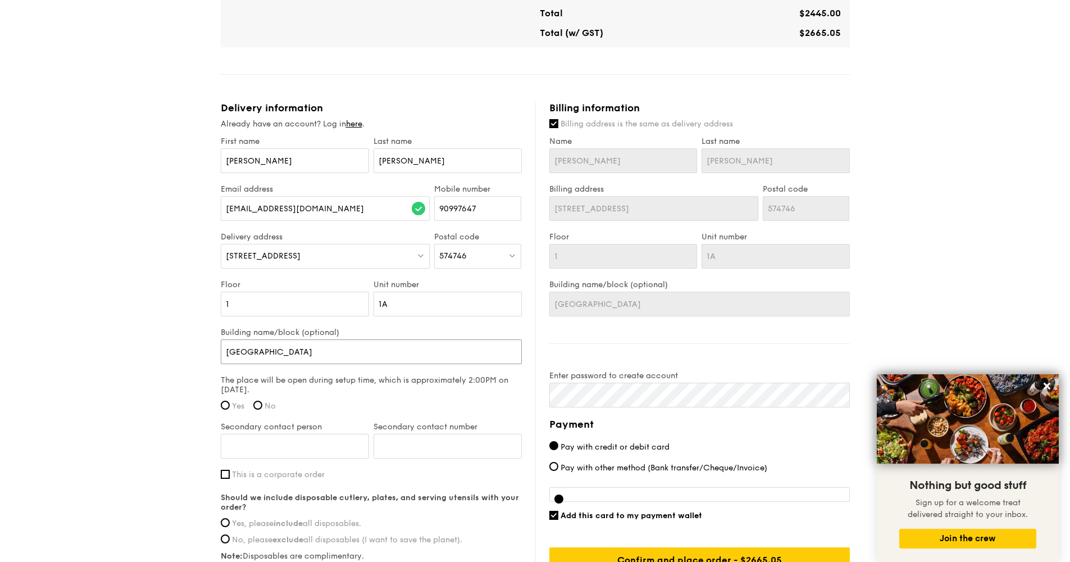
scroll to position [639, 0]
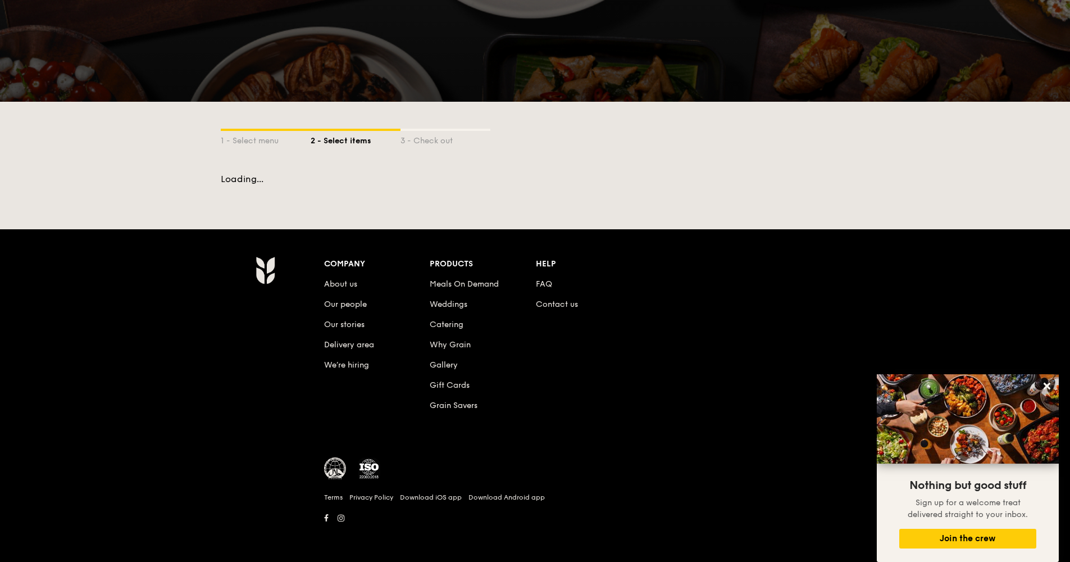
scroll to position [99, 0]
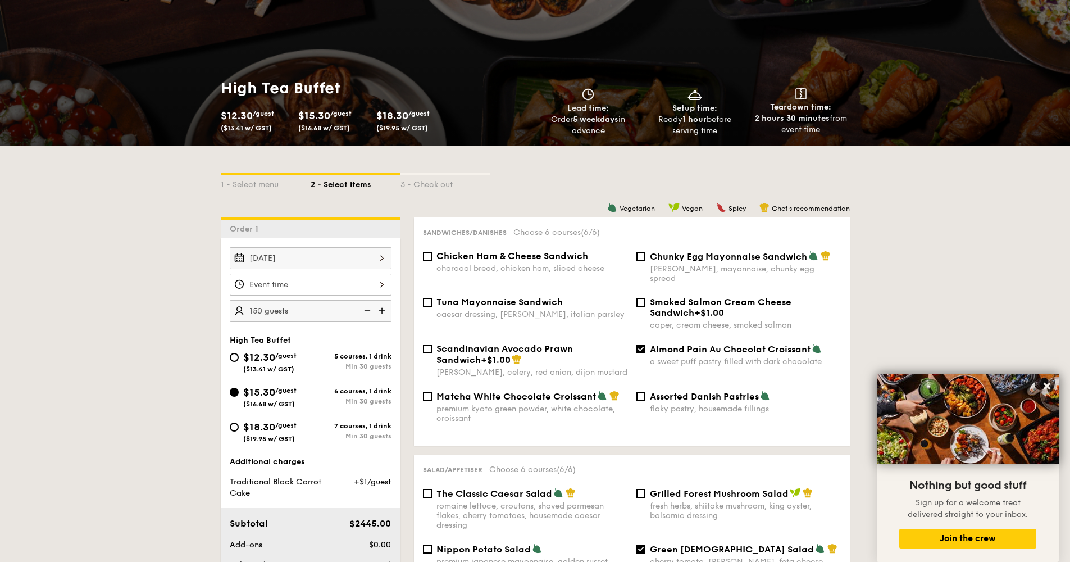
click at [377, 287] on div at bounding box center [311, 285] width 162 height 22
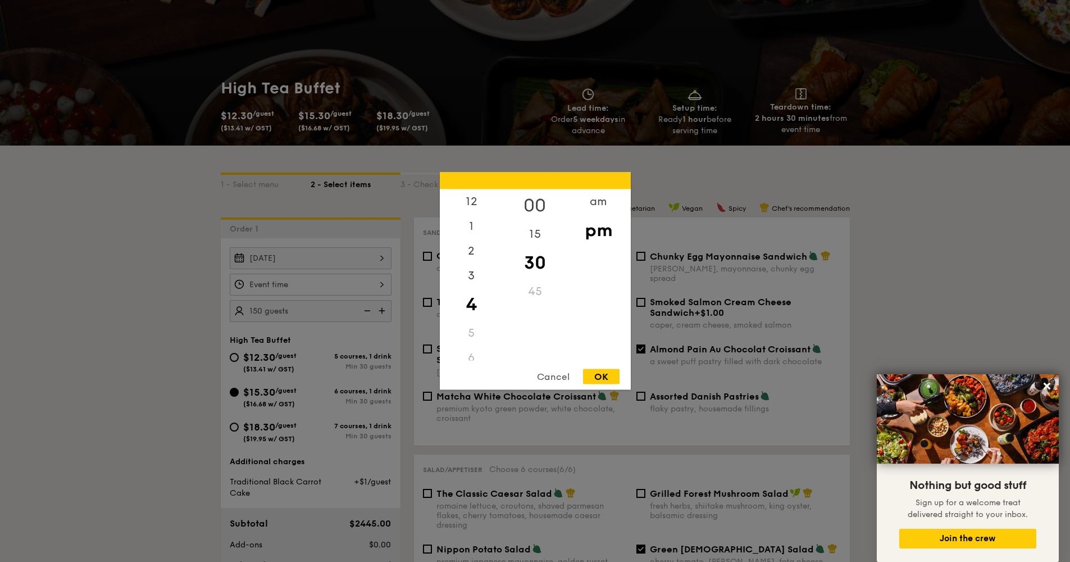
click at [538, 204] on div "00" at bounding box center [534, 205] width 63 height 33
click at [608, 379] on div "OK" at bounding box center [601, 376] width 37 height 15
type input "4:00PM"
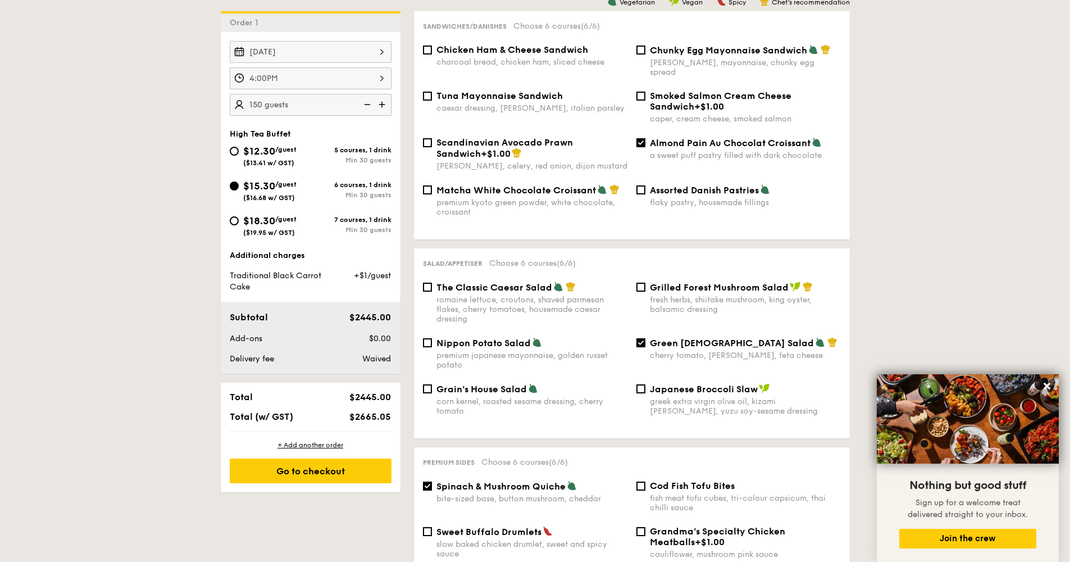
scroll to position [327, 0]
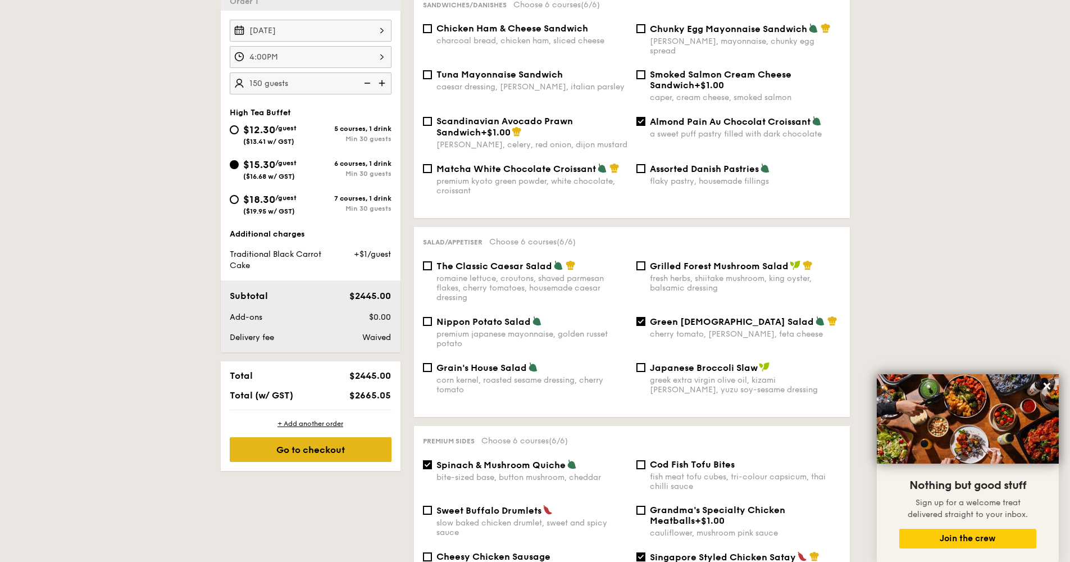
click at [344, 447] on div "Go to checkout" at bounding box center [311, 449] width 162 height 25
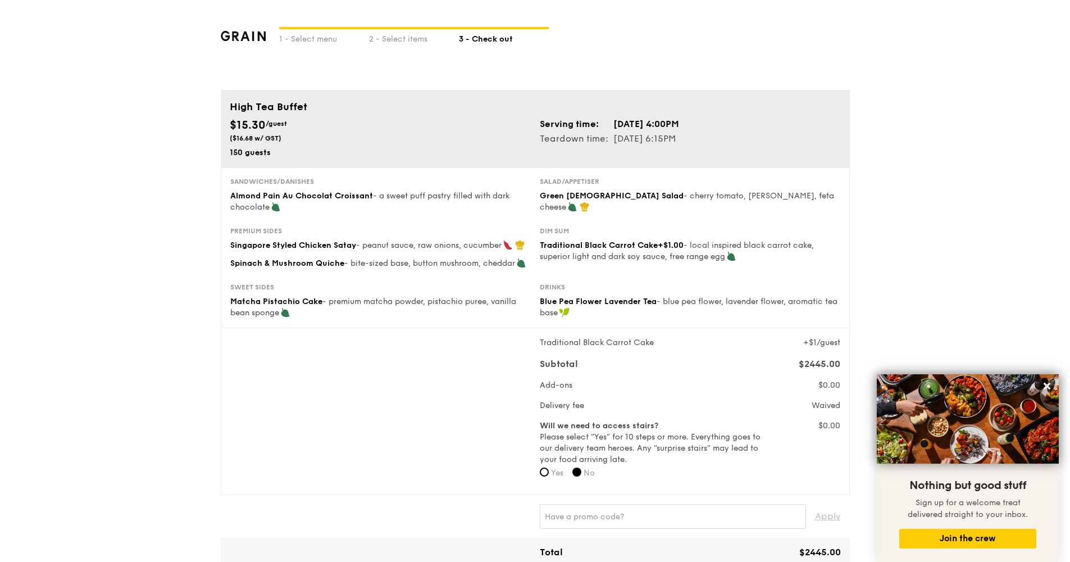
scroll to position [99, 0]
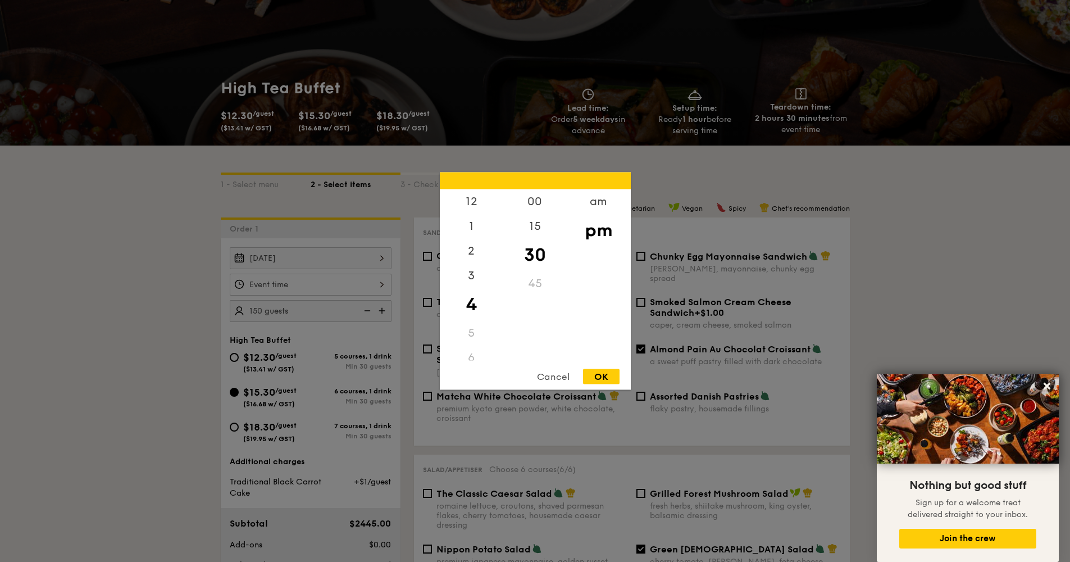
click at [348, 288] on div "12 1 2 3 4 5 6 7 8 9 10 11 00 15 30 45 am pm Cancel OK" at bounding box center [311, 285] width 162 height 22
click at [471, 285] on div "3" at bounding box center [471, 279] width 63 height 33
click at [522, 283] on div "45" at bounding box center [534, 287] width 63 height 33
click at [598, 378] on div "OK" at bounding box center [601, 376] width 37 height 15
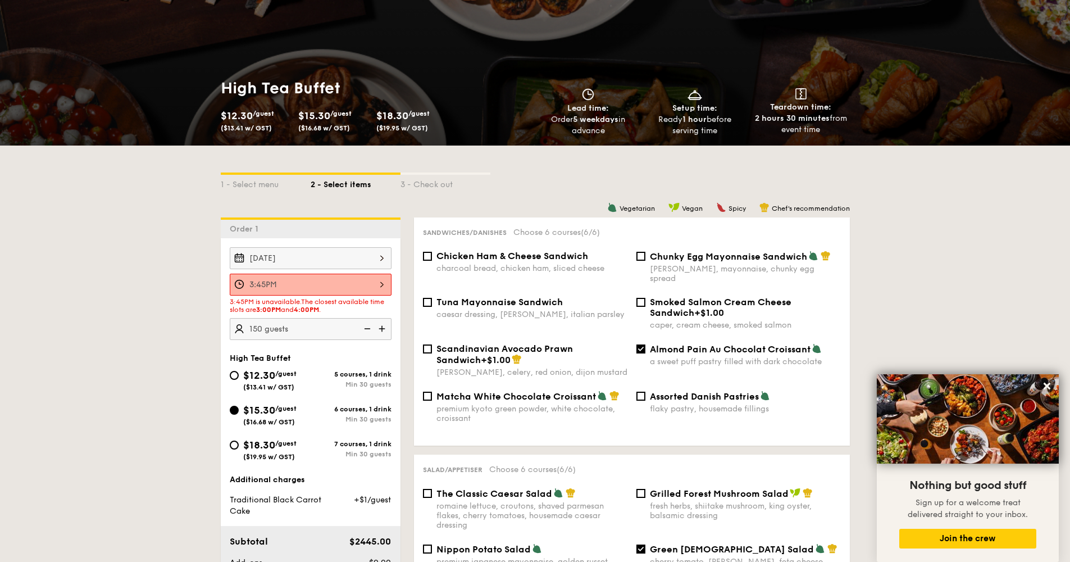
click at [324, 288] on div "3:45PM" at bounding box center [311, 285] width 162 height 22
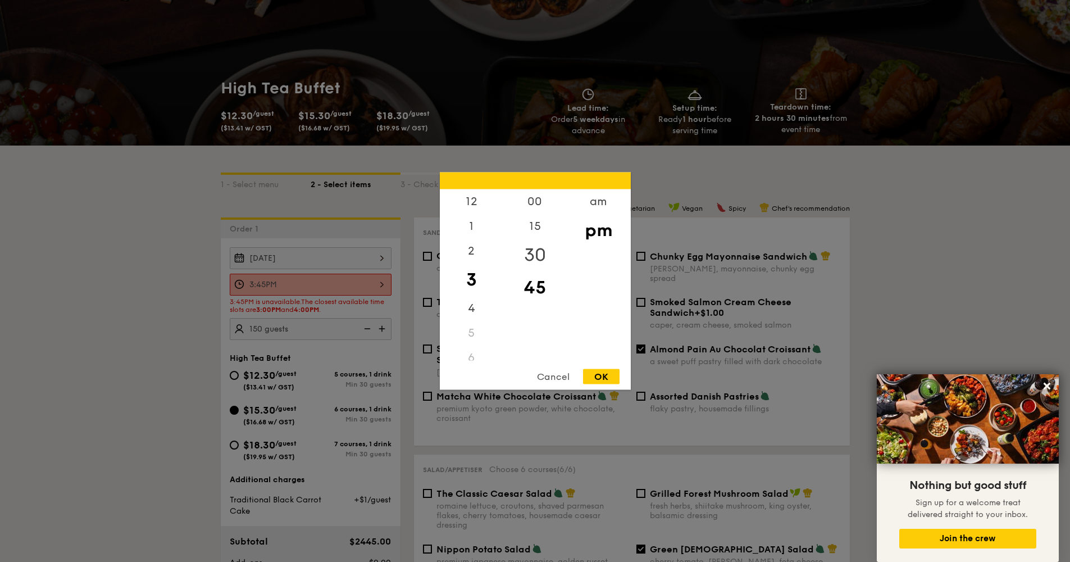
click at [534, 245] on div "30" at bounding box center [534, 255] width 63 height 33
click at [605, 379] on div "OK" at bounding box center [601, 376] width 37 height 15
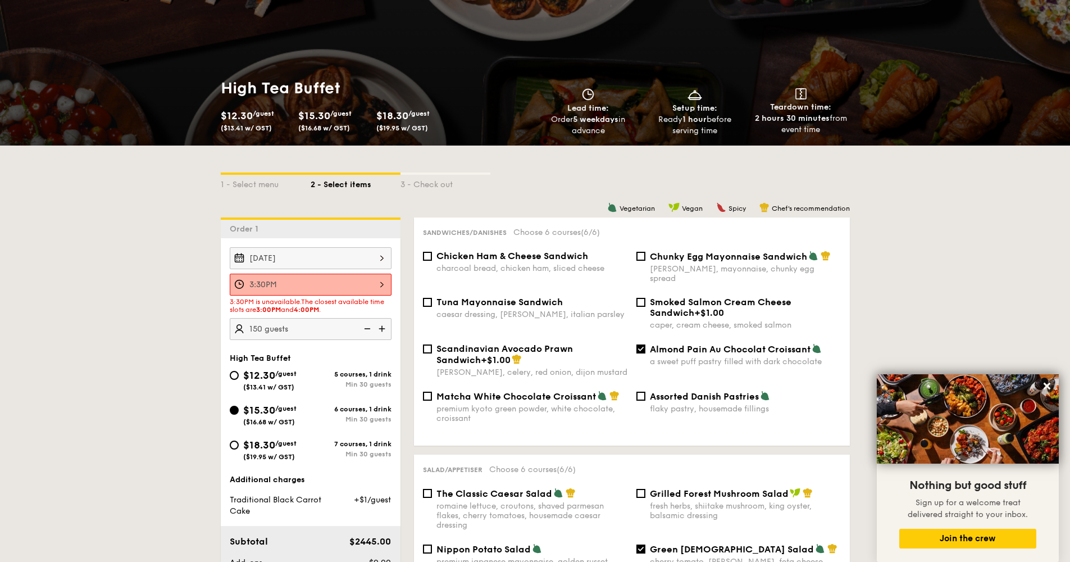
click at [362, 290] on div "3:30PM" at bounding box center [311, 285] width 162 height 22
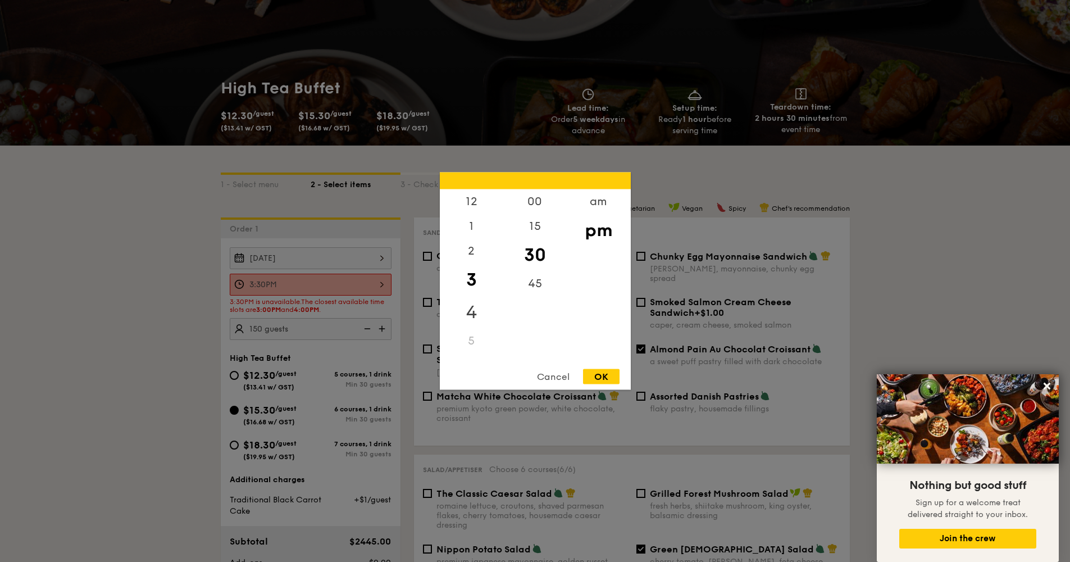
click at [469, 308] on div "4" at bounding box center [471, 312] width 63 height 33
click at [545, 203] on div "00" at bounding box center [534, 205] width 63 height 33
click at [598, 375] on div "OK" at bounding box center [601, 376] width 37 height 15
type input "4:00PM"
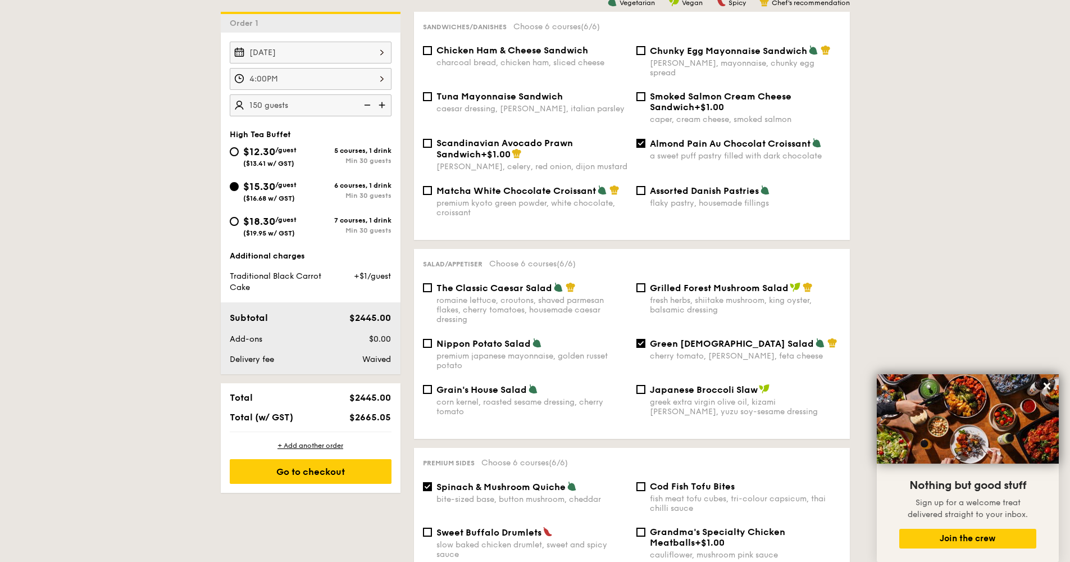
scroll to position [547, 0]
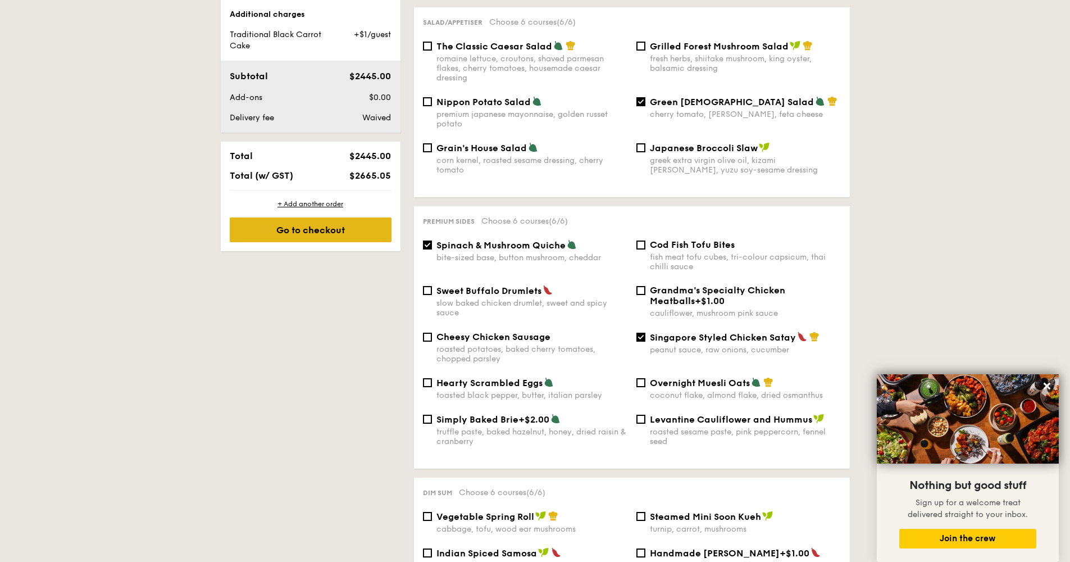
click at [332, 225] on div "Go to checkout" at bounding box center [311, 229] width 162 height 25
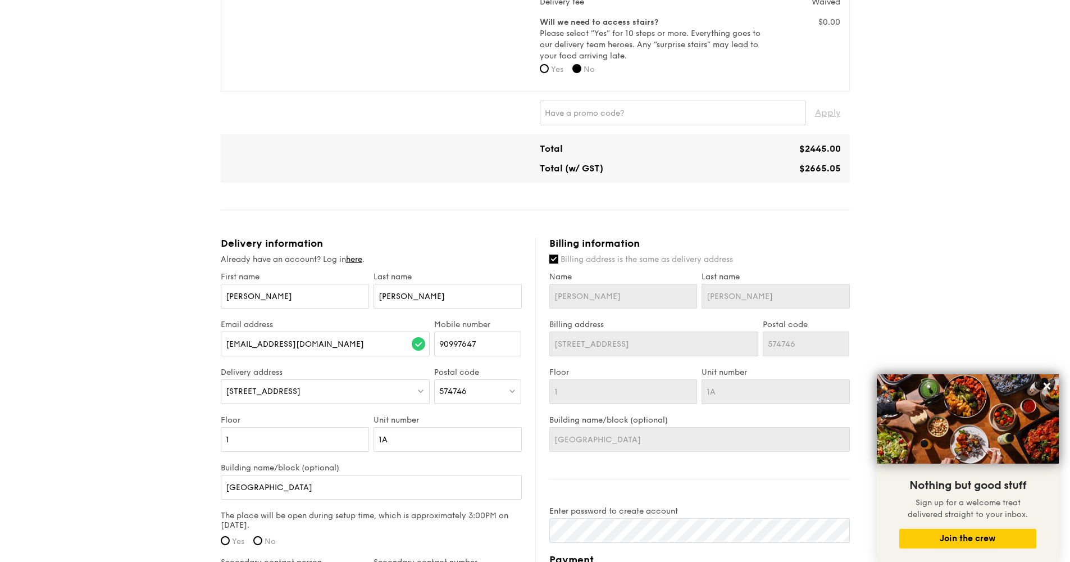
scroll to position [650, 0]
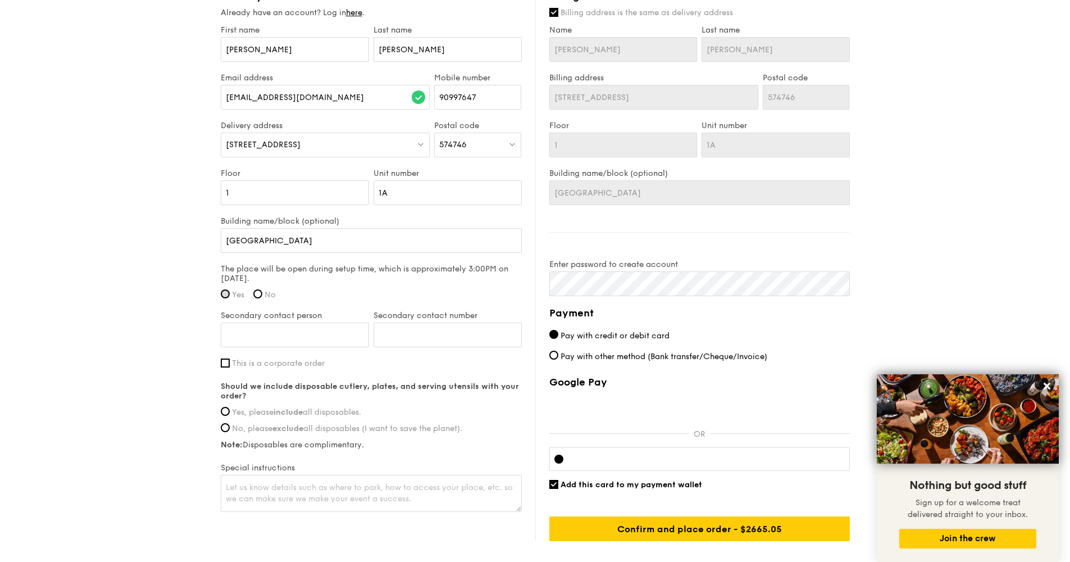
click at [223, 295] on input "Yes" at bounding box center [225, 293] width 9 height 9
radio input "true"
type input "Joel Neo"
click at [443, 333] on input "Secondary contact number" at bounding box center [448, 334] width 148 height 25
type input "91873768"
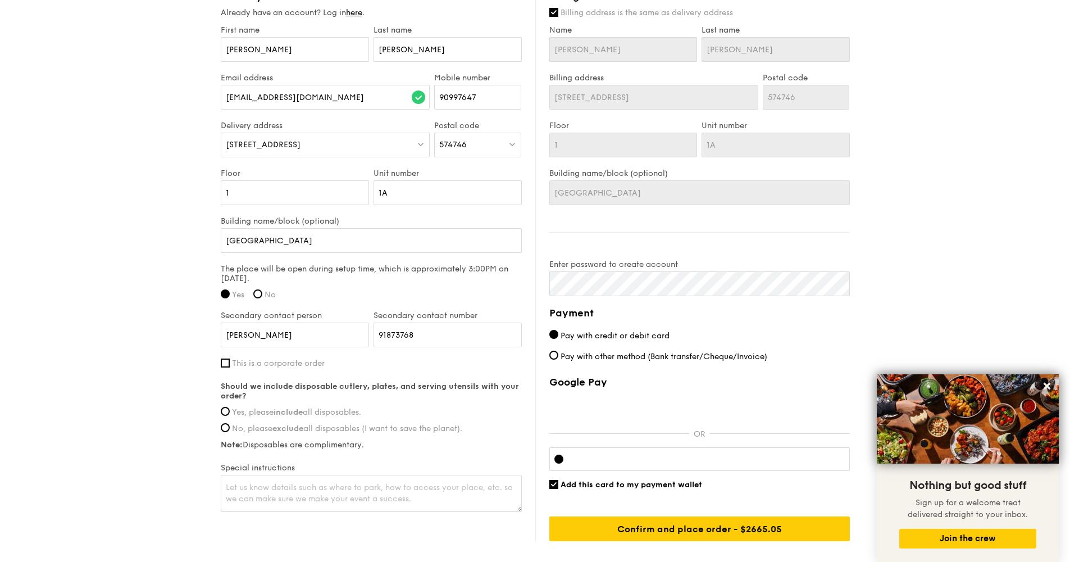
click at [409, 366] on label "This is a corporate order" at bounding box center [371, 363] width 301 height 10
click at [230, 366] on input "This is a corporate order" at bounding box center [225, 362] width 9 height 9
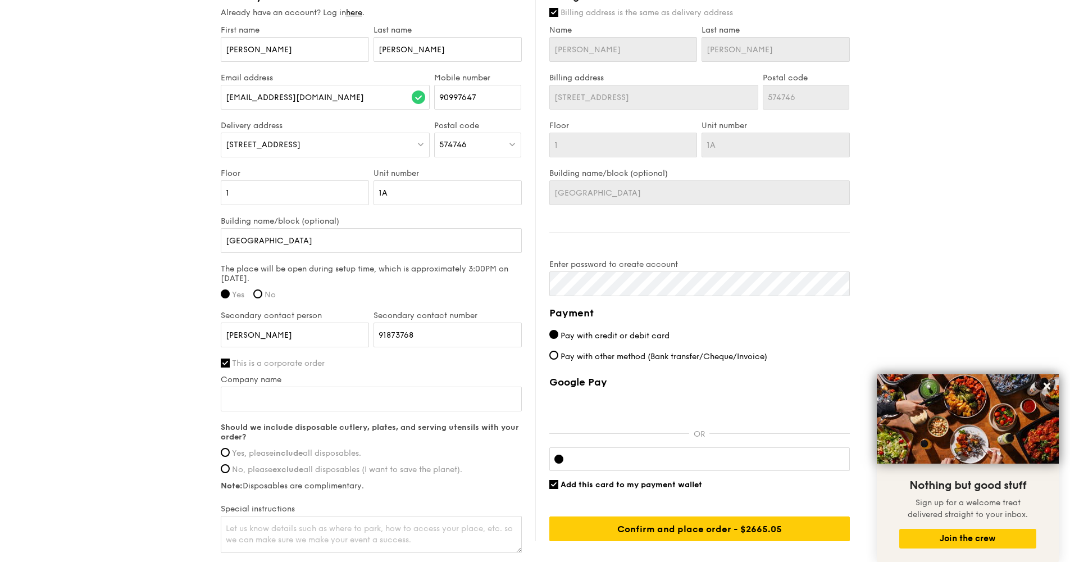
click at [230, 363] on label "This is a corporate order" at bounding box center [371, 363] width 301 height 10
click at [230, 363] on input "This is a corporate order" at bounding box center [225, 362] width 9 height 9
checkbox input "false"
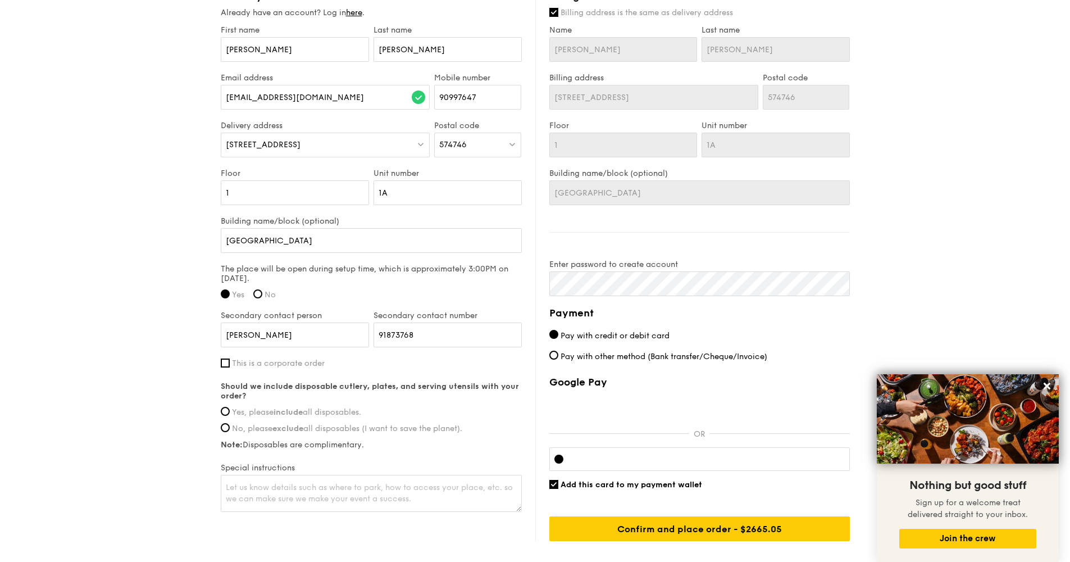
click at [226, 415] on input "Yes, please include all disposables." at bounding box center [225, 411] width 9 height 9
radio input "true"
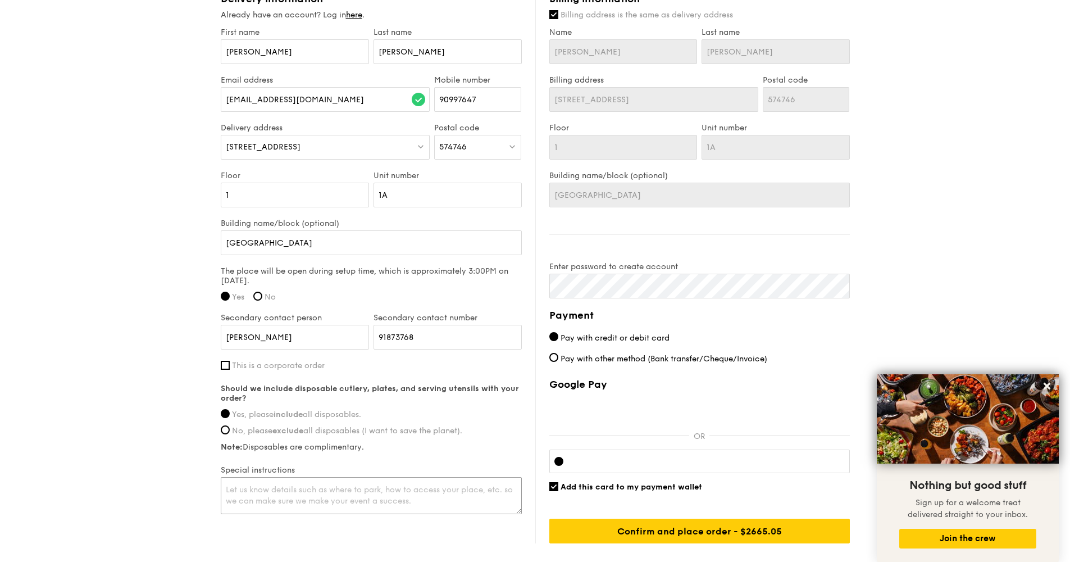
click at [457, 496] on textarea at bounding box center [371, 495] width 301 height 37
click at [468, 458] on div "First name Martin Last name Wong Email address martinovel@yahoo.com Mobile numb…" at bounding box center [371, 272] width 301 height 489
click at [470, 486] on textarea "Kindly ensure that the food set up is ready latest by 3.40pm" at bounding box center [371, 495] width 301 height 37
click at [416, 510] on textarea "Kindly ensure that the food set up is ready latest by 3.40pm. Please contact ou…" at bounding box center [371, 495] width 301 height 37
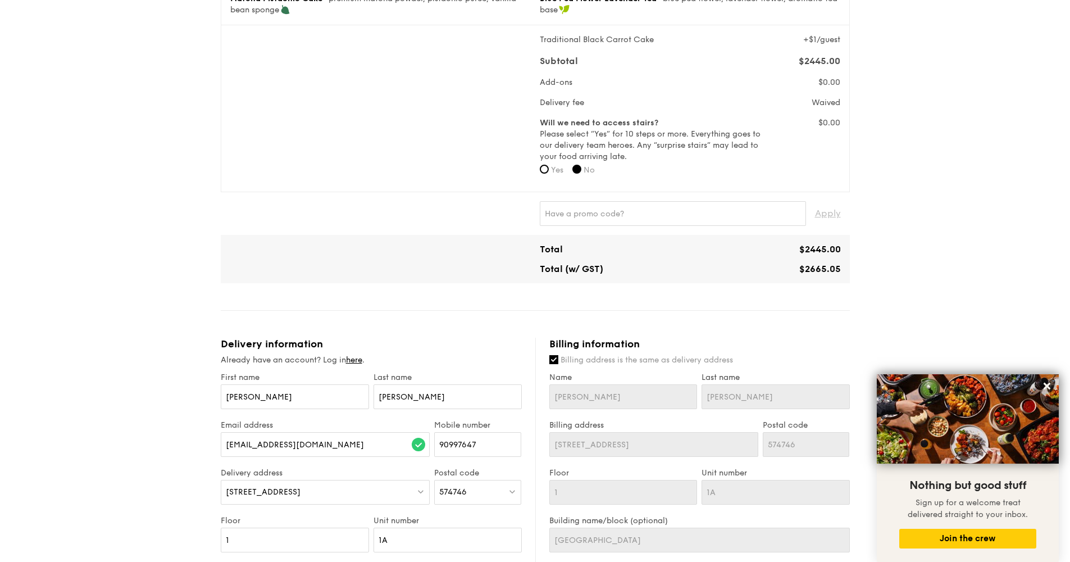
scroll to position [552, 0]
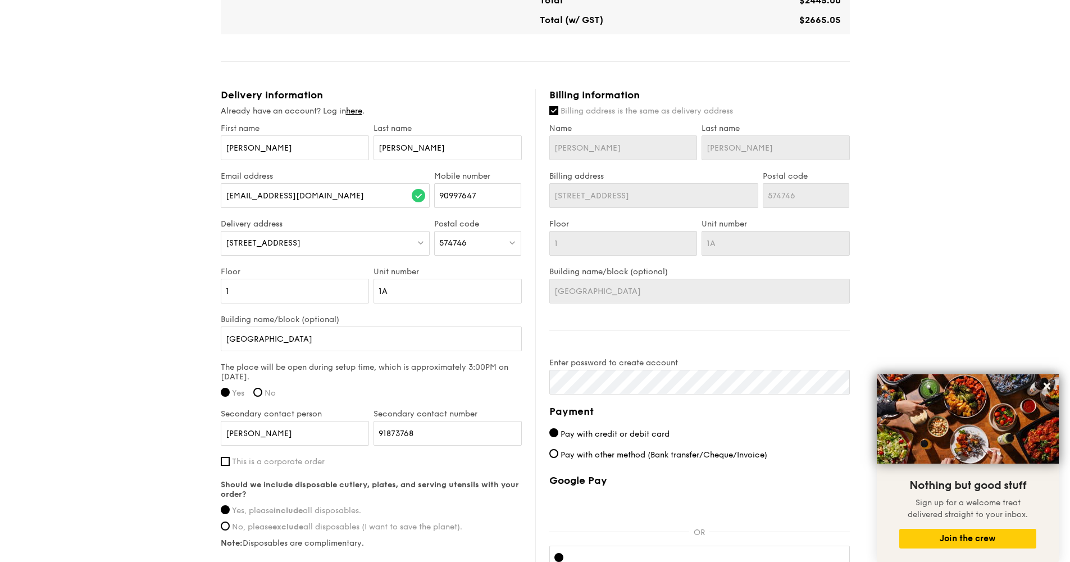
type textarea "Kindly ensure that the food set up is ready latest by 3.40pm. Please contact ou…"
click at [580, 151] on input "Martin" at bounding box center [623, 147] width 148 height 25
click at [576, 148] on input "Martin" at bounding box center [623, 147] width 148 height 25
click at [581, 148] on input "Martin" at bounding box center [623, 147] width 148 height 25
click at [556, 115] on input "Billing address is the same as delivery address" at bounding box center [553, 110] width 9 height 9
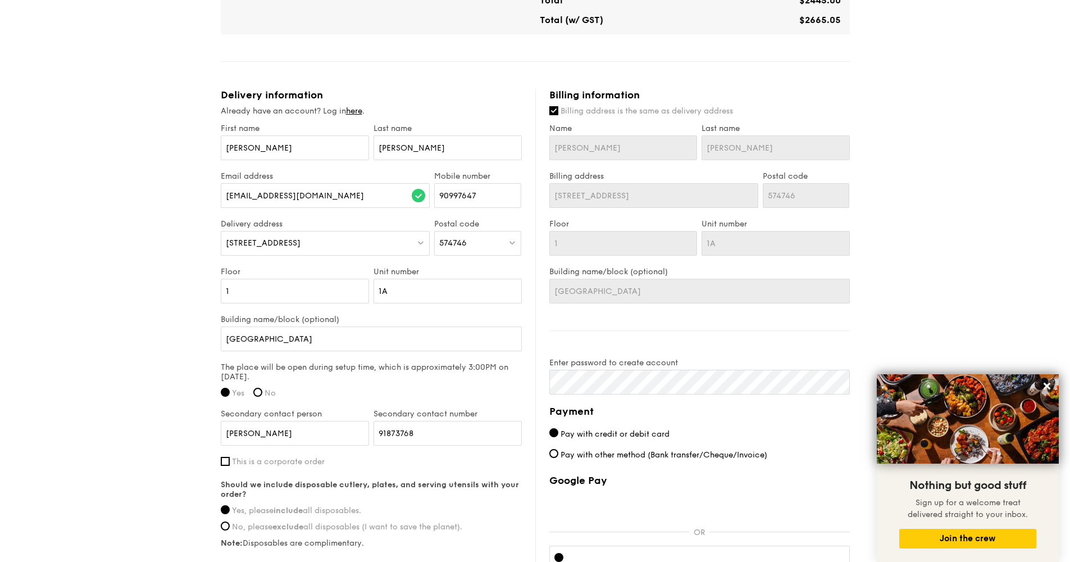
checkbox input "false"
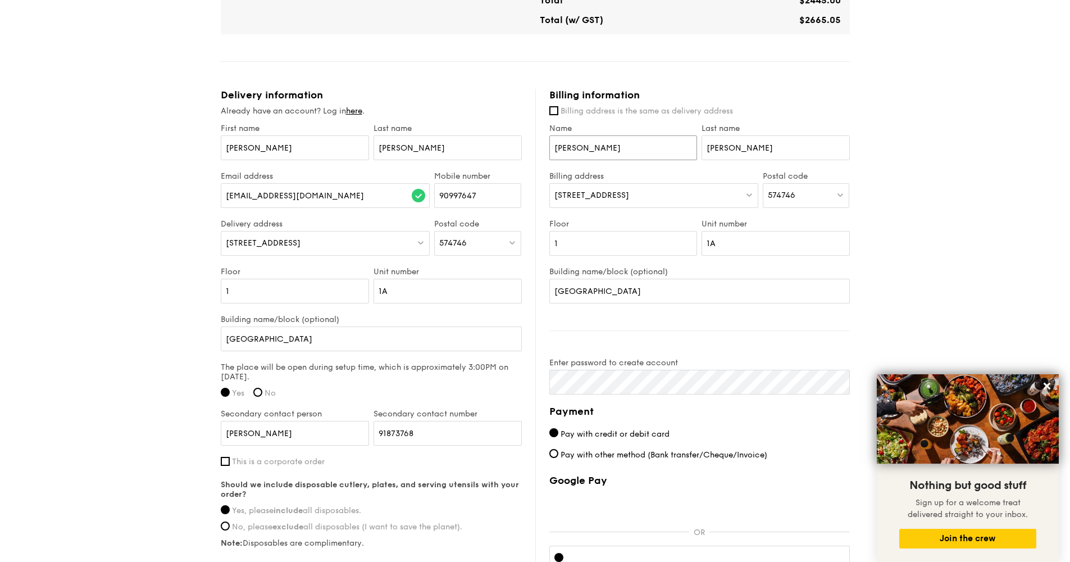
drag, startPoint x: 591, startPoint y: 148, endPoint x: 526, endPoint y: 140, distance: 65.6
click at [526, 140] on div "Delivery information Already have an account? Log in here . First name Martin L…" at bounding box center [535, 364] width 629 height 551
type input "Nani"
drag, startPoint x: 745, startPoint y: 148, endPoint x: 680, endPoint y: 145, distance: 64.7
click at [680, 145] on div "Name Nani Last name Wong" at bounding box center [699, 148] width 305 height 48
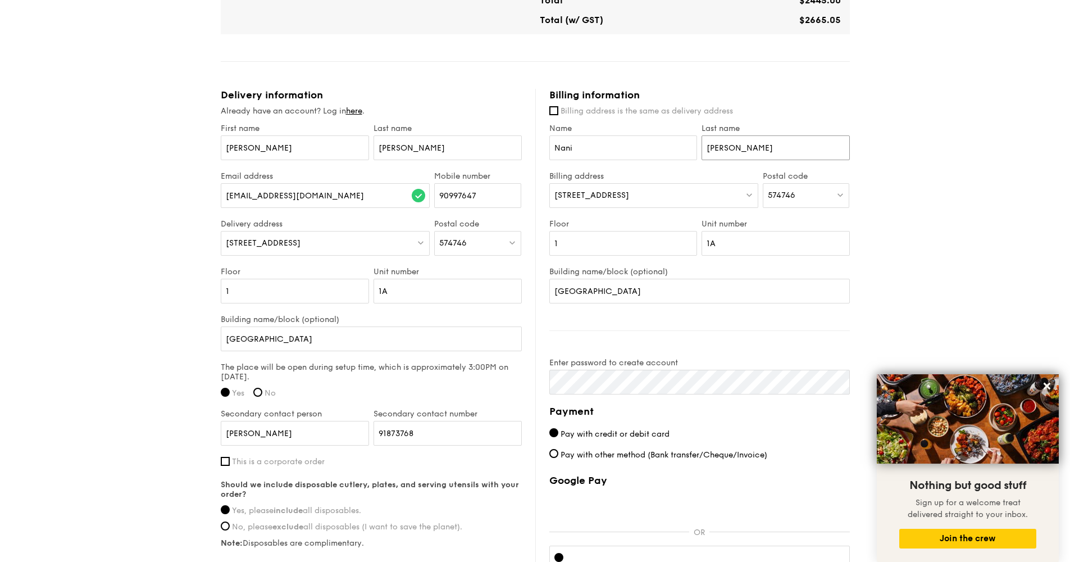
type input "Salim"
click at [674, 199] on div "1 Thomson Hills Drive" at bounding box center [653, 195] width 209 height 25
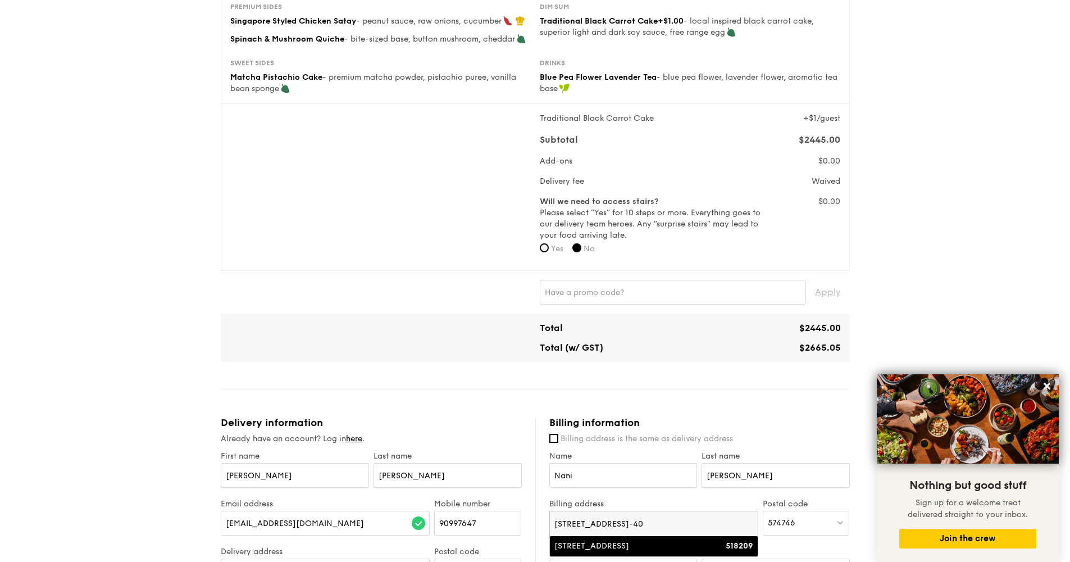
scroll to position [461, 0]
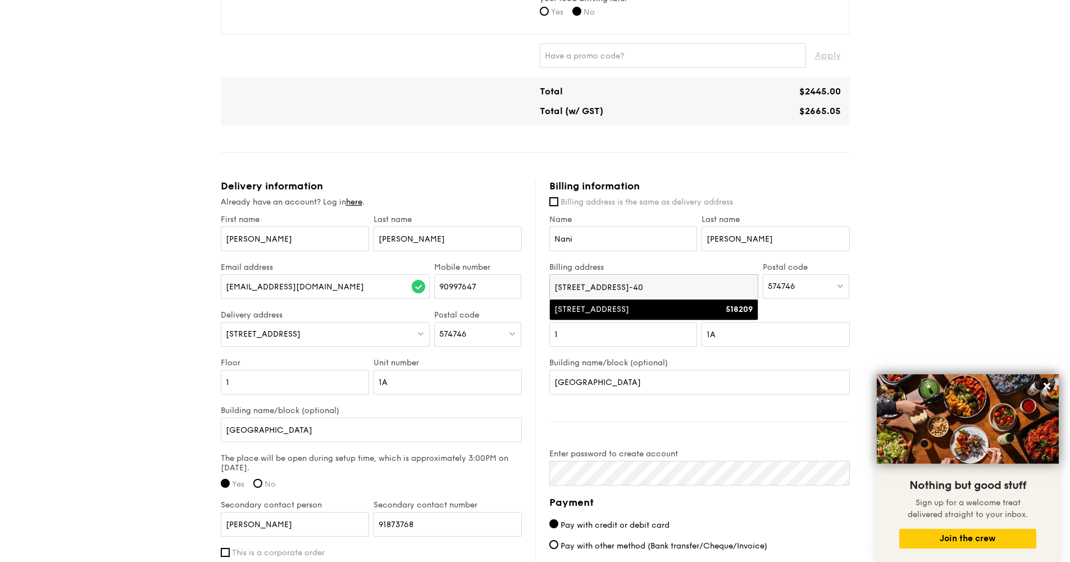
type input "79 Pasir Ris Grove #12-40"
type input "N"
type input "S"
click at [653, 242] on input "Name" at bounding box center [623, 238] width 148 height 25
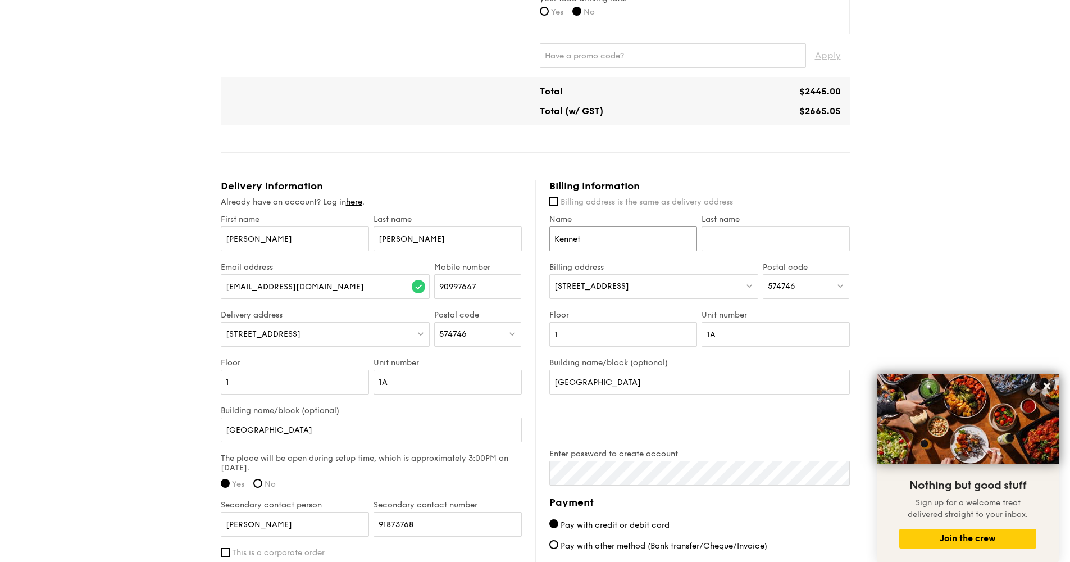
type input "Kenneth"
click at [624, 249] on input "Kenneth SL Loo" at bounding box center [623, 238] width 148 height 25
drag, startPoint x: 622, startPoint y: 247, endPoint x: 540, endPoint y: 236, distance: 83.2
click at [540, 236] on div "Billing information Billing address is the same as delivery address Name Kennet…" at bounding box center [692, 455] width 315 height 551
type input "W"
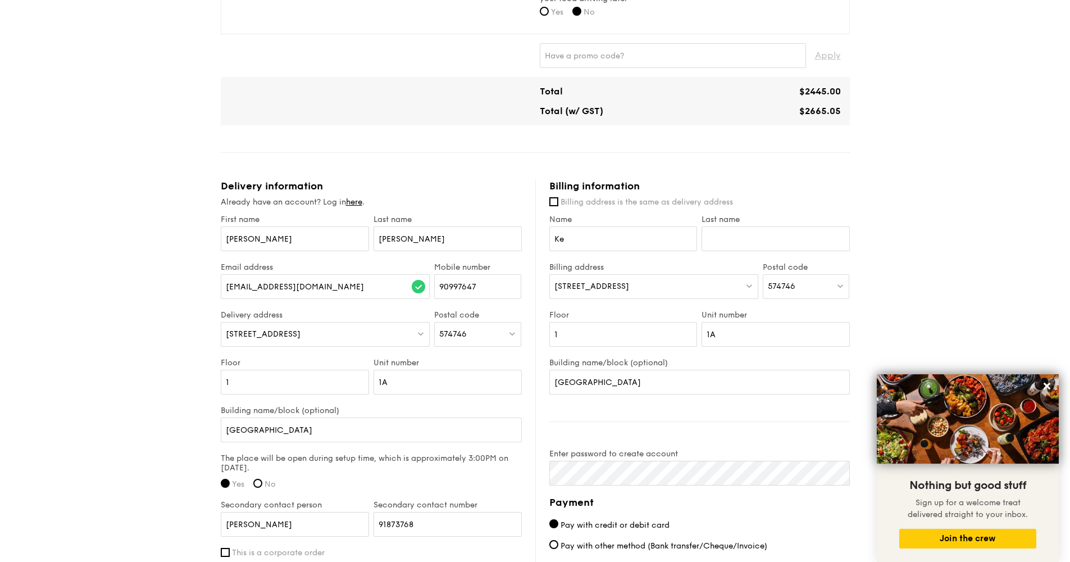
type input "K"
type input "W"
type input "Kenneth"
click at [724, 245] on input "Last name" at bounding box center [776, 238] width 148 height 25
type input "Wong"
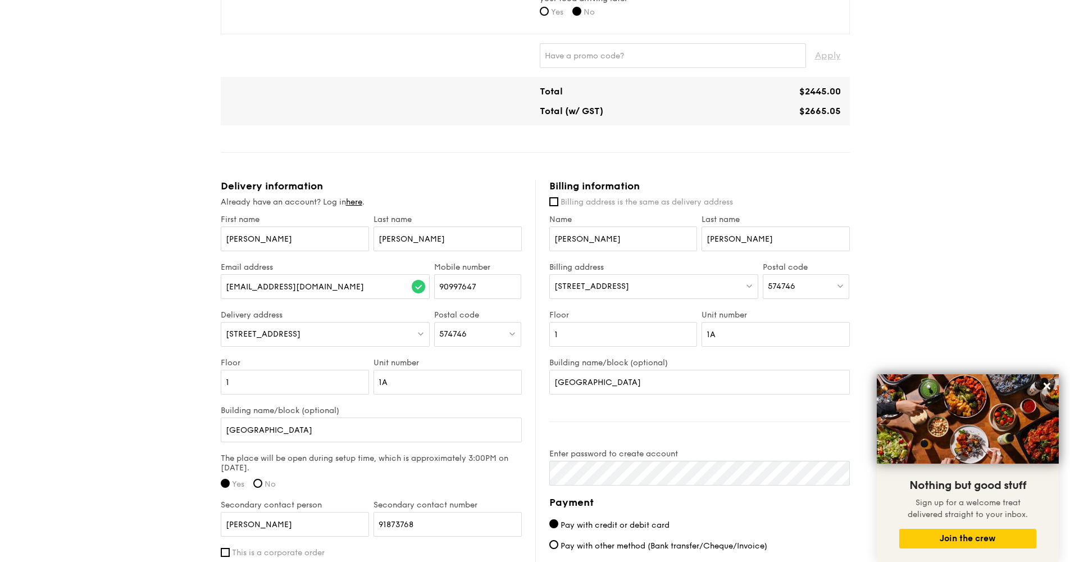
click at [920, 281] on div "1 - Select menu 2 - Select items 3 - Check out High Tea Buffet $15.30 /guest ($…" at bounding box center [535, 157] width 1070 height 1236
click at [662, 288] on div "1 Thomson Hills Drive" at bounding box center [653, 286] width 209 height 25
drag, startPoint x: 666, startPoint y: 288, endPoint x: 543, endPoint y: 283, distance: 122.5
click at [543, 283] on div "Billing information Billing address is the same as delivery address Name Kennet…" at bounding box center [692, 455] width 315 height 551
click at [795, 288] on div "574746" at bounding box center [806, 286] width 87 height 25
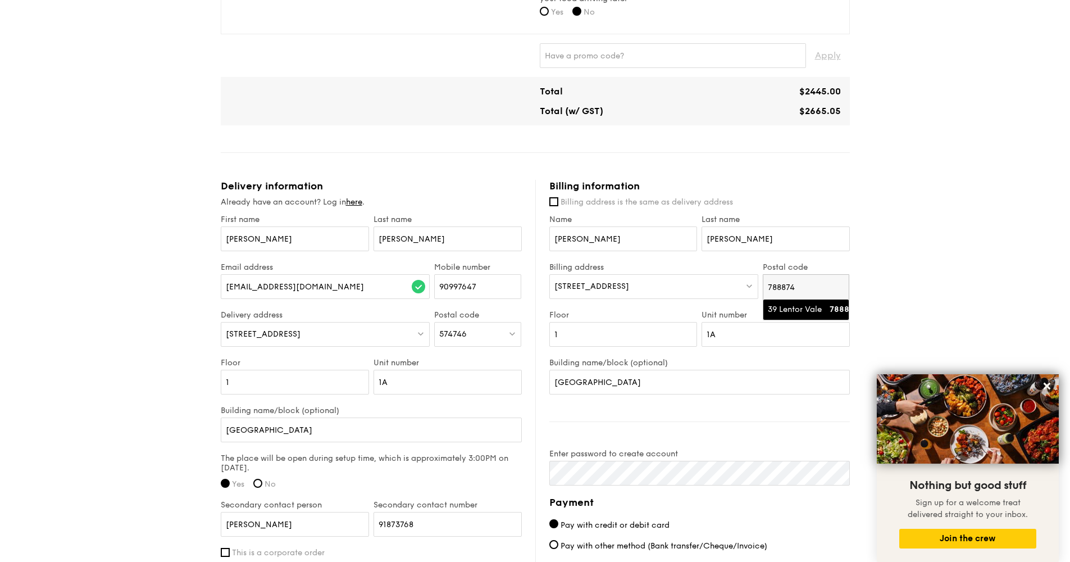
type input "788874"
click at [786, 314] on div "39 Lentor Vale" at bounding box center [797, 309] width 58 height 11
type input "1"
drag, startPoint x: 616, startPoint y: 384, endPoint x: 524, endPoint y: 378, distance: 92.3
click at [524, 378] on div "Delivery information Already have an account? Log in here . First name Martin L…" at bounding box center [535, 455] width 629 height 551
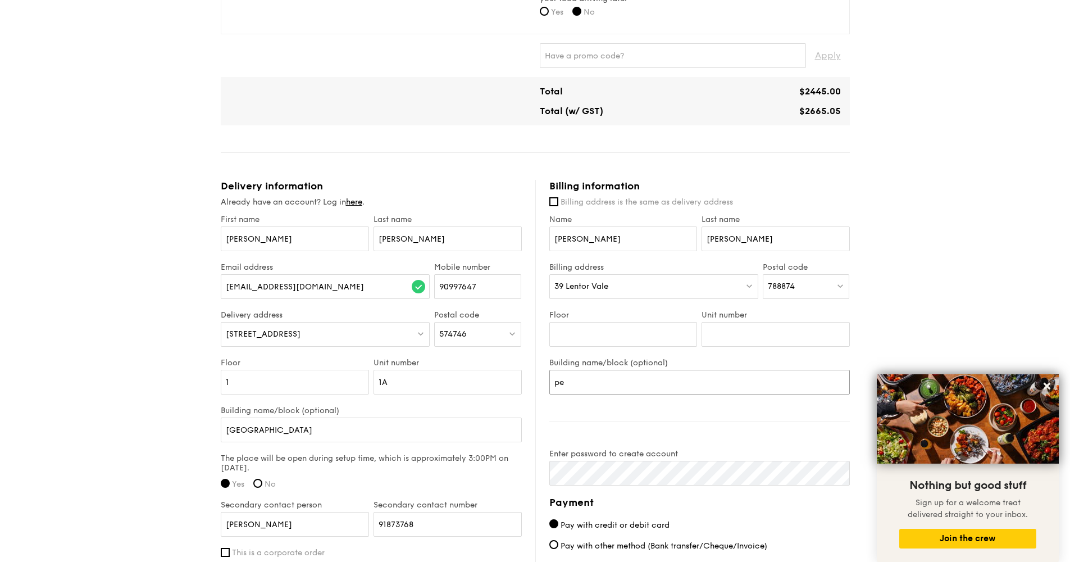
type input "p"
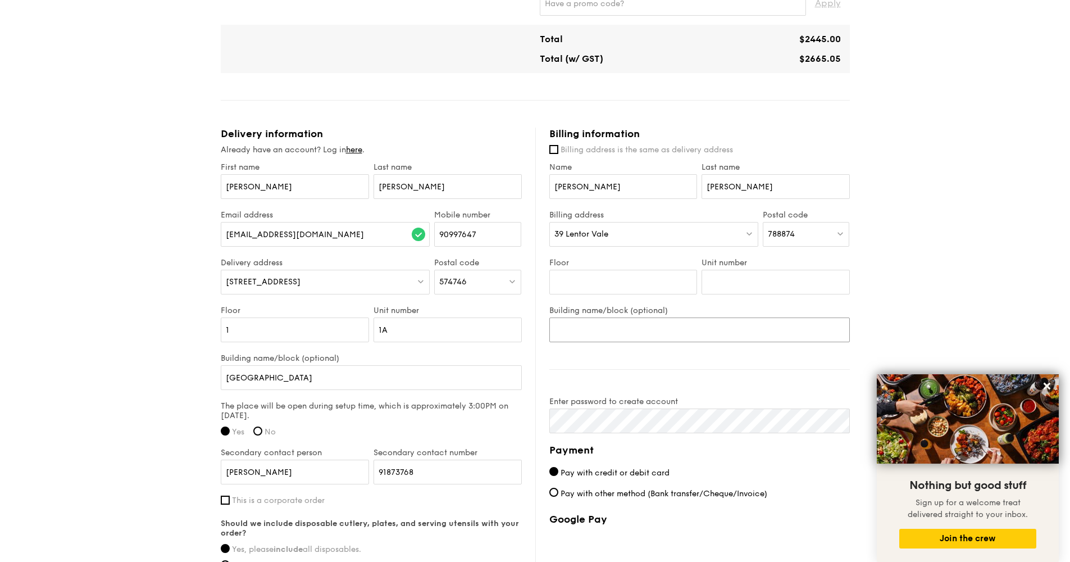
scroll to position [612, 0]
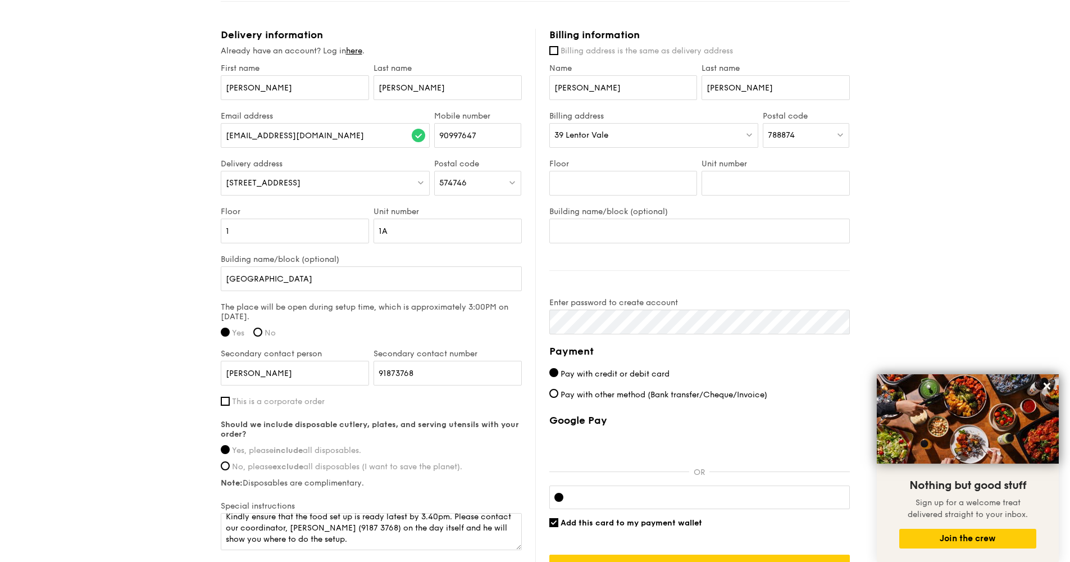
click at [686, 491] on div at bounding box center [699, 497] width 301 height 24
click at [573, 394] on span "Pay with other method (Bank transfer/Cheque/Invoice)" at bounding box center [664, 395] width 207 height 10
click at [558, 394] on input "Pay with other method (Bank transfer/Cheque/Invoice)" at bounding box center [553, 393] width 9 height 9
radio input "true"
click at [572, 380] on label "Pay with credit or debit card" at bounding box center [699, 374] width 301 height 12
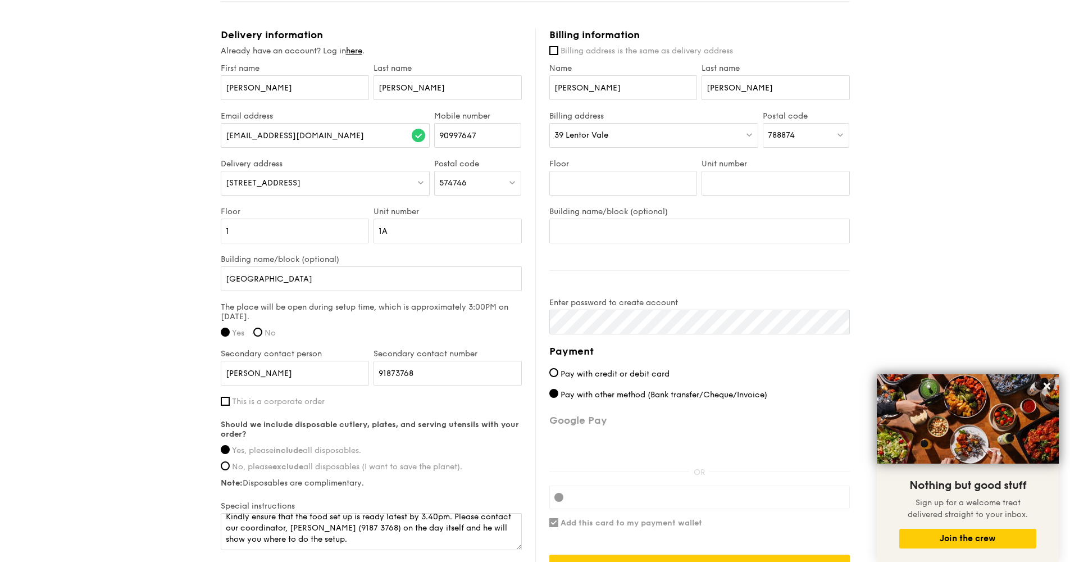
click at [558, 377] on input "Pay with credit or debit card" at bounding box center [553, 372] width 9 height 9
radio input "true"
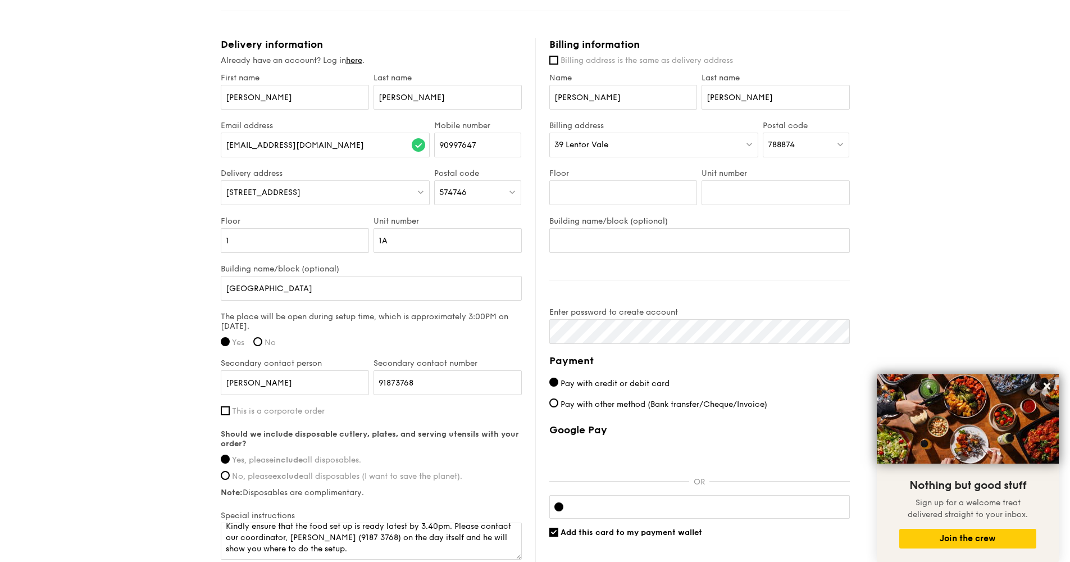
scroll to position [719, 0]
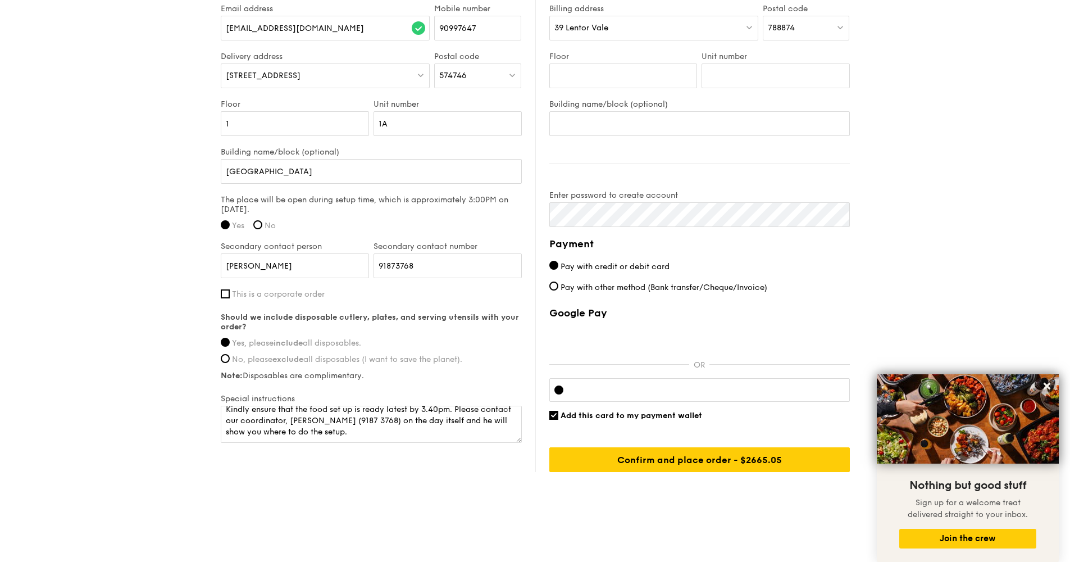
click at [557, 416] on input "Add this card to my payment wallet" at bounding box center [553, 415] width 9 height 9
checkbox input "false"
click at [736, 463] on input "Confirm and place order - $2665.05" at bounding box center [699, 459] width 301 height 25
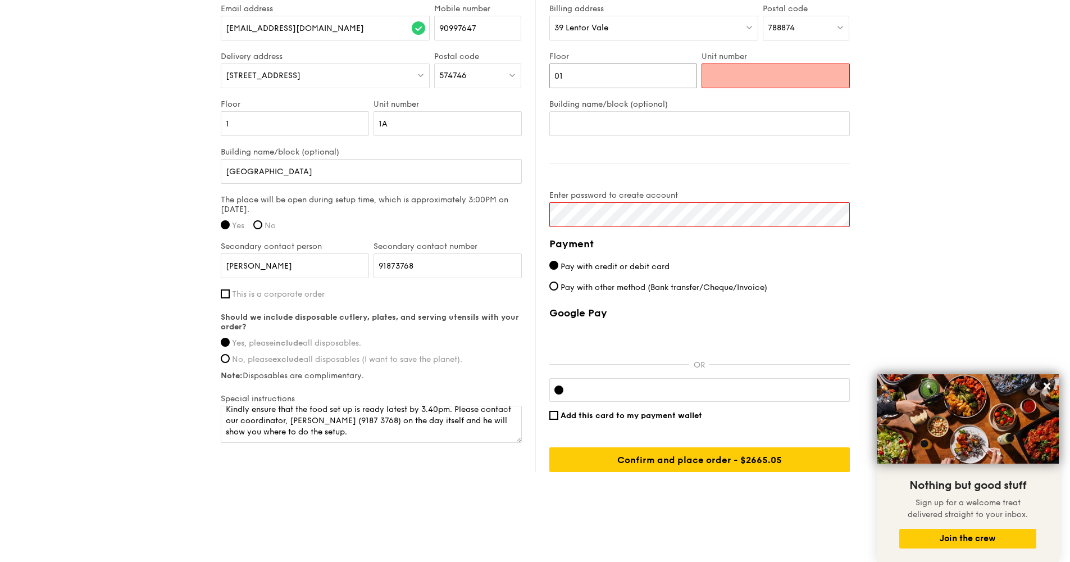
type input "0"
type input "1"
click at [748, 78] on input "Unit number" at bounding box center [776, 75] width 148 height 25
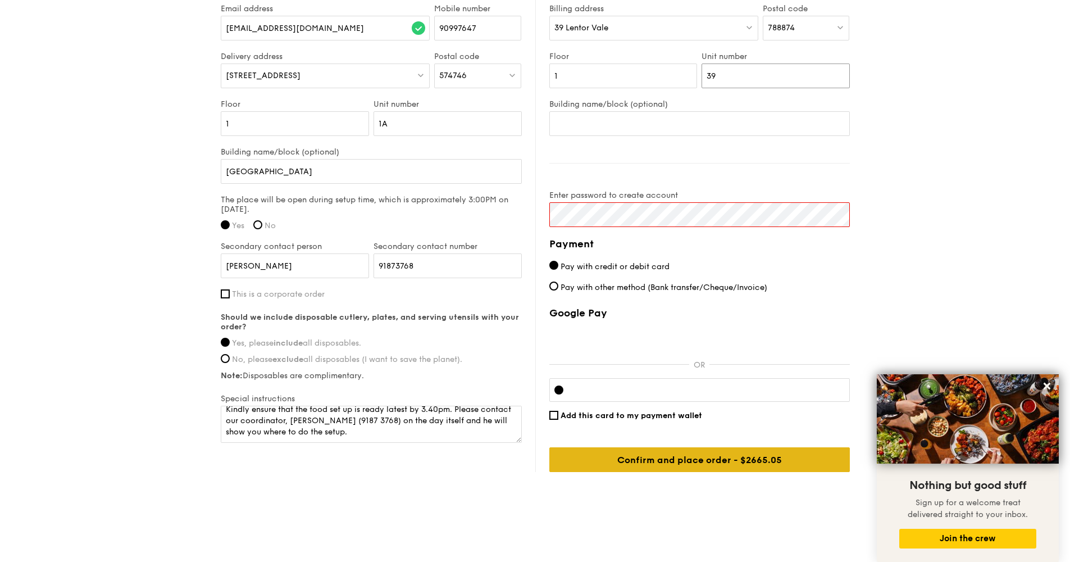
type input "39"
click at [680, 460] on input "Confirm and place order - $2665.05" at bounding box center [699, 459] width 301 height 25
click at [800, 274] on div "Payment Pay with credit or debit card Pay with other method (Bank transfer/Cheq…" at bounding box center [699, 354] width 301 height 236
click at [716, 462] on input "Confirm and place order - $2665.05" at bounding box center [699, 459] width 301 height 25
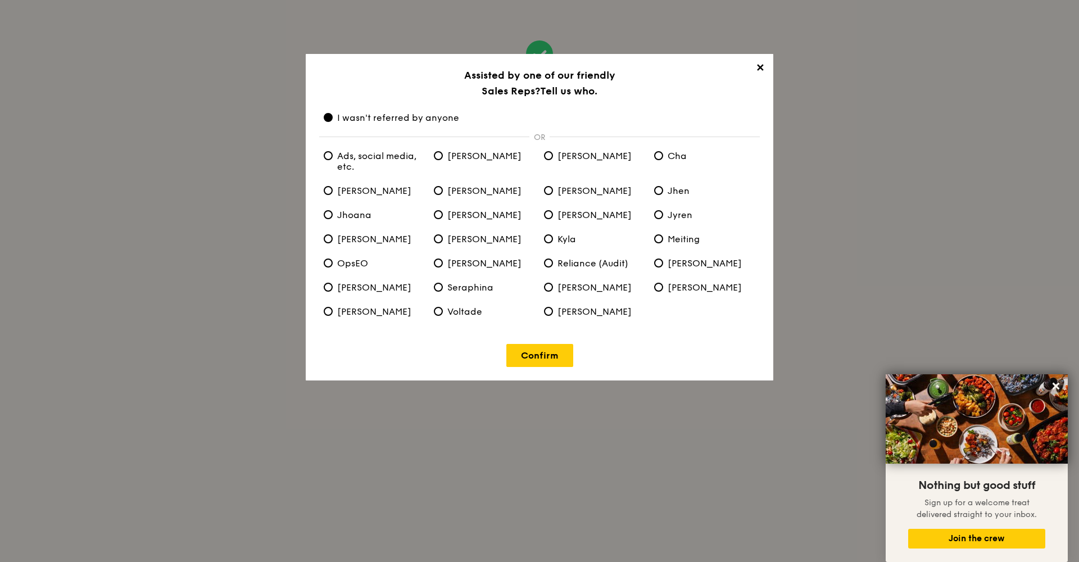
click at [550, 365] on link "Confirm" at bounding box center [539, 355] width 67 height 23
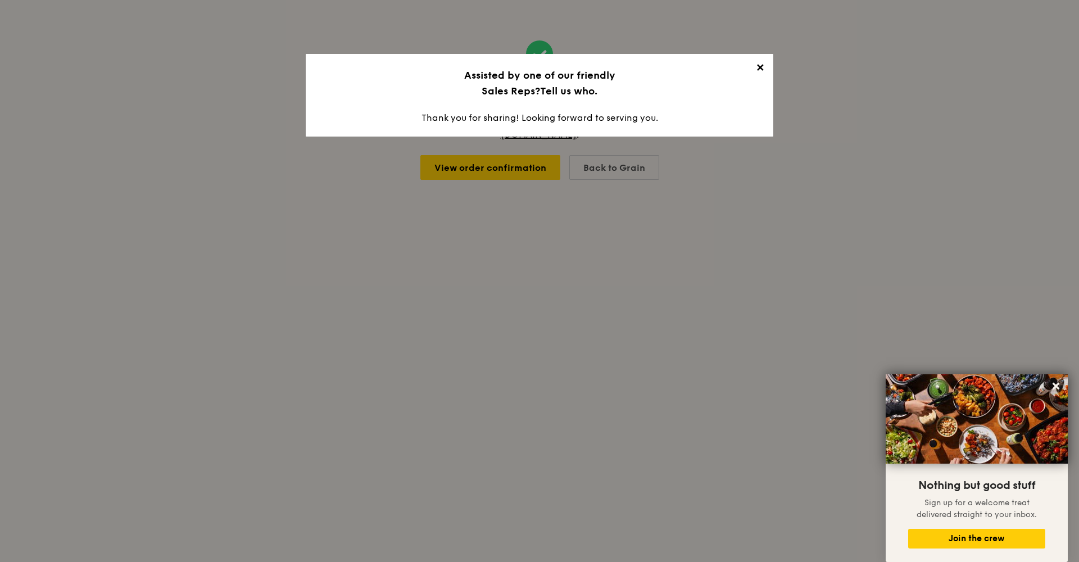
click at [763, 71] on span "✕" at bounding box center [760, 70] width 16 height 16
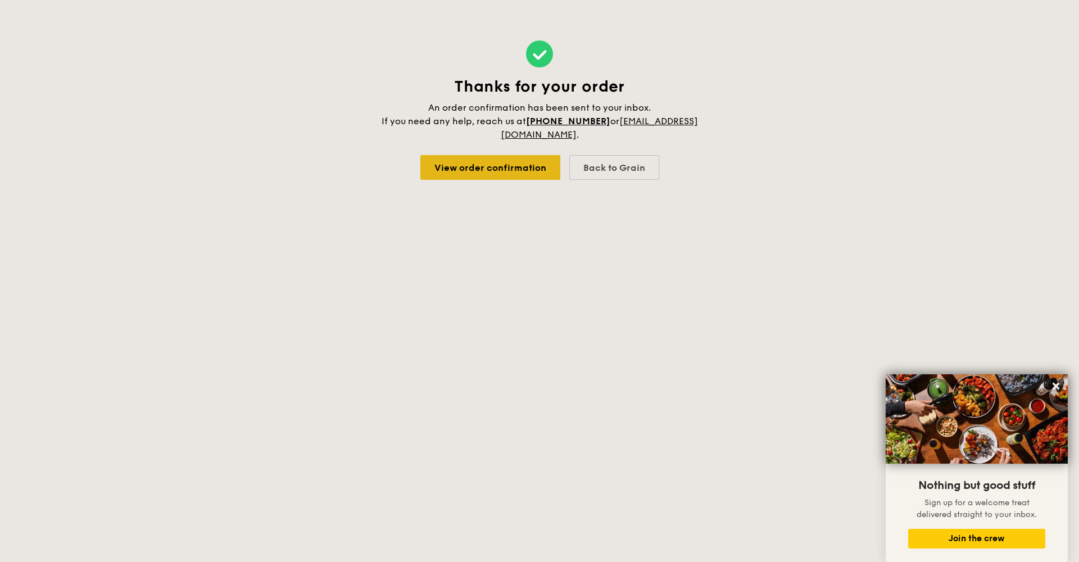
click at [521, 171] on link "View order confirmation" at bounding box center [490, 167] width 140 height 25
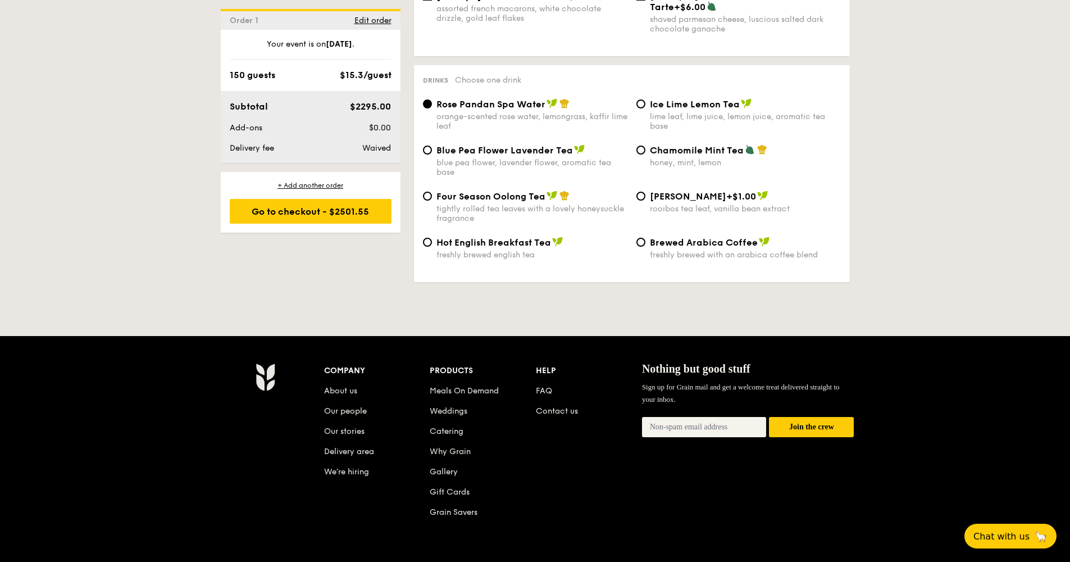
scroll to position [1267, 0]
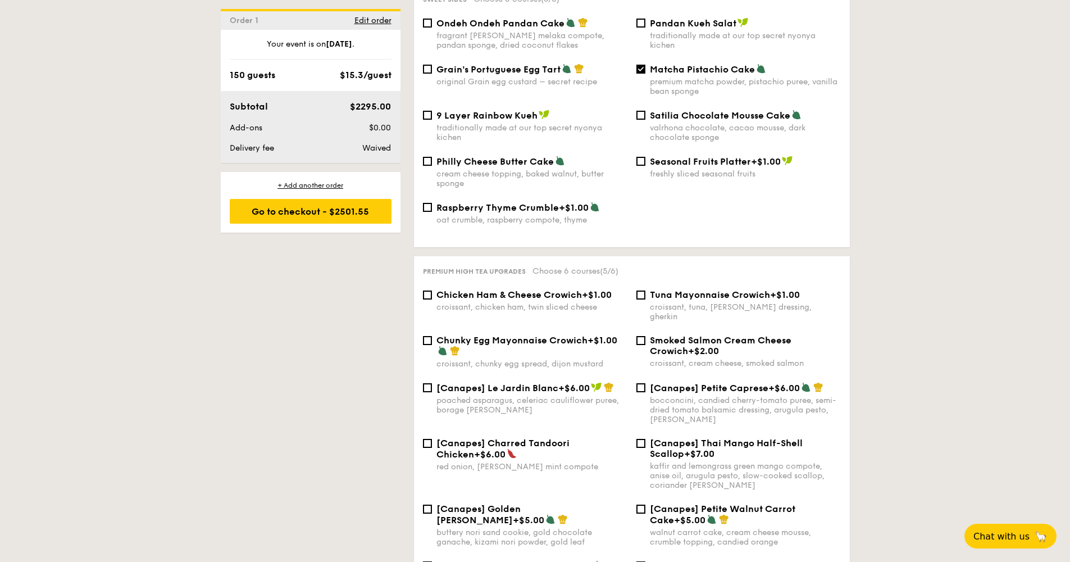
click at [362, 25] on div "Order 1 Edit order" at bounding box center [311, 19] width 180 height 21
click at [364, 21] on span "Edit order" at bounding box center [372, 21] width 37 height 10
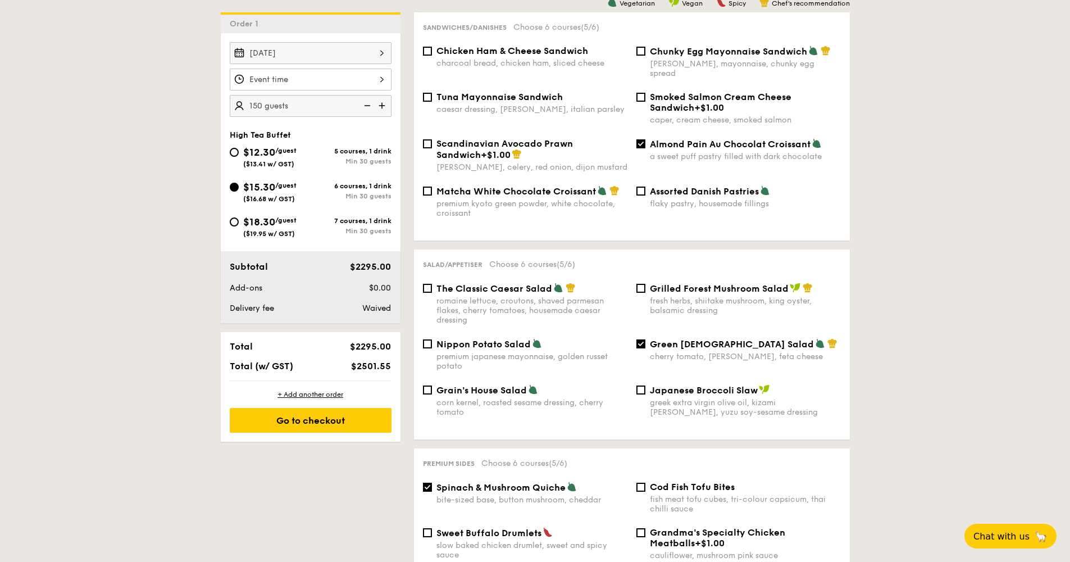
scroll to position [300, 0]
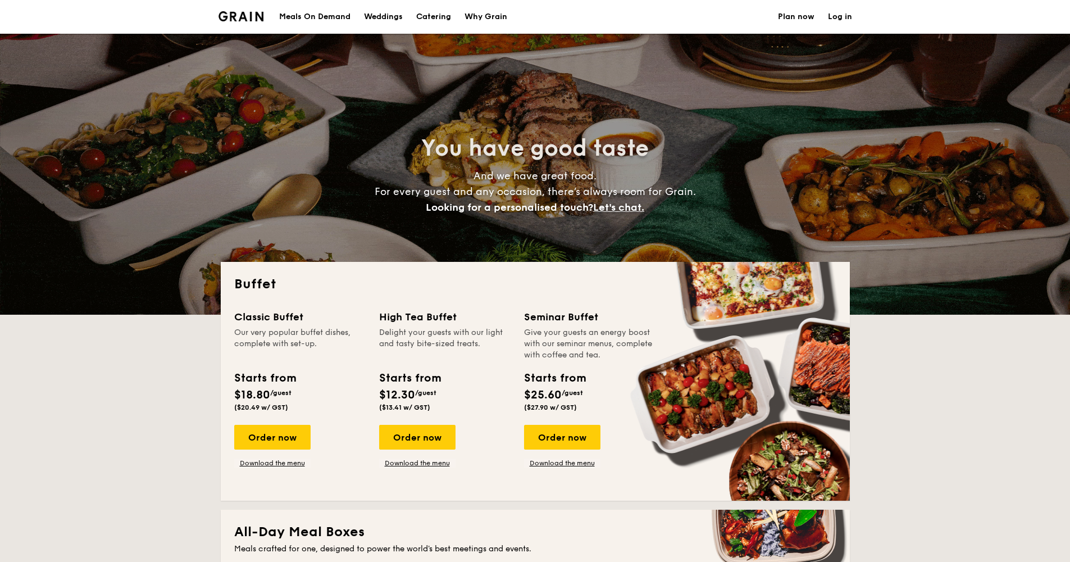
select select
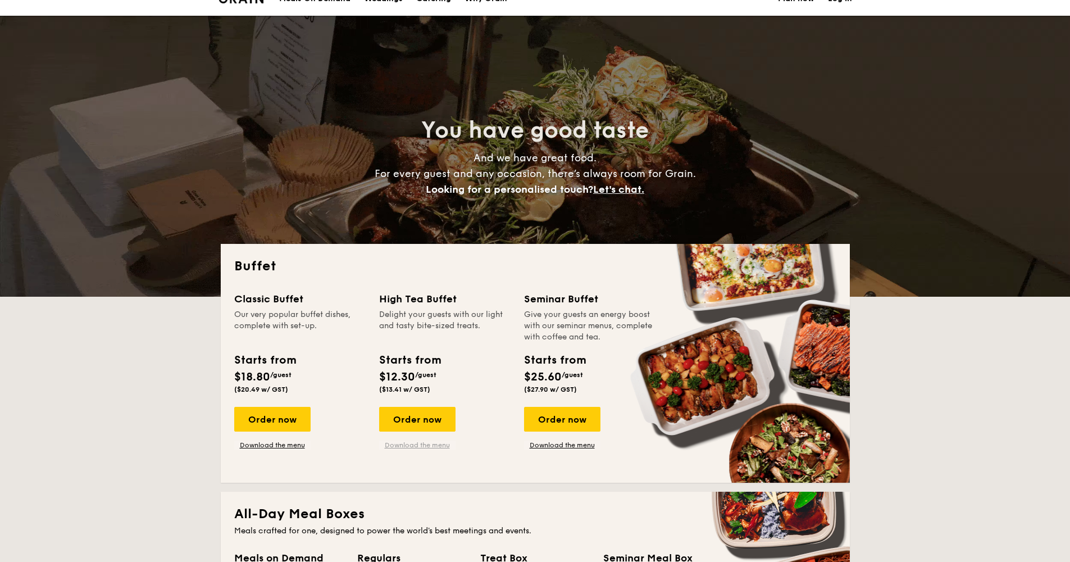
click at [408, 442] on link "Download the menu" at bounding box center [417, 444] width 76 height 9
